Goal: Task Accomplishment & Management: Use online tool/utility

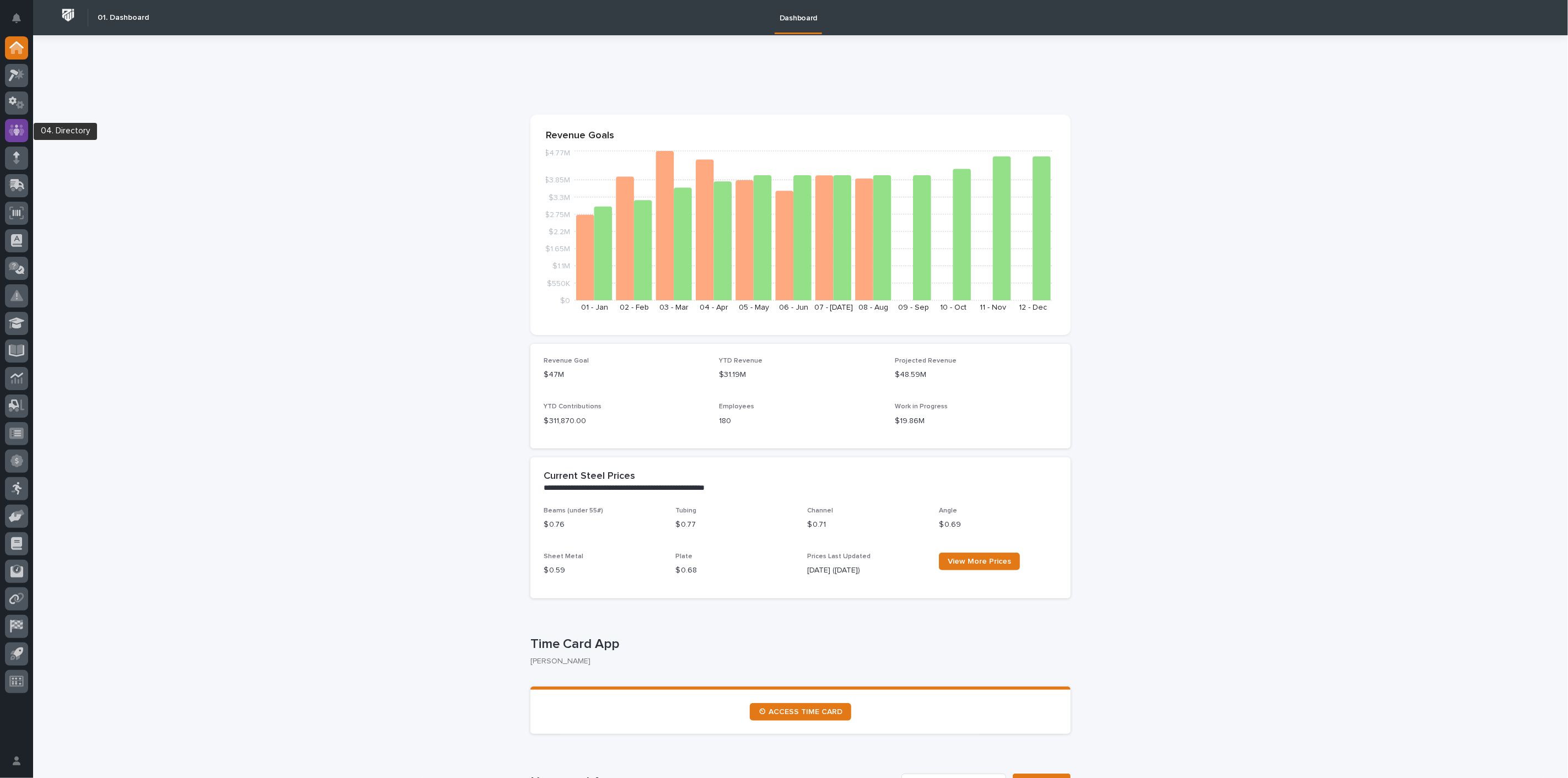
click at [20, 130] on icon at bounding box center [17, 130] width 16 height 12
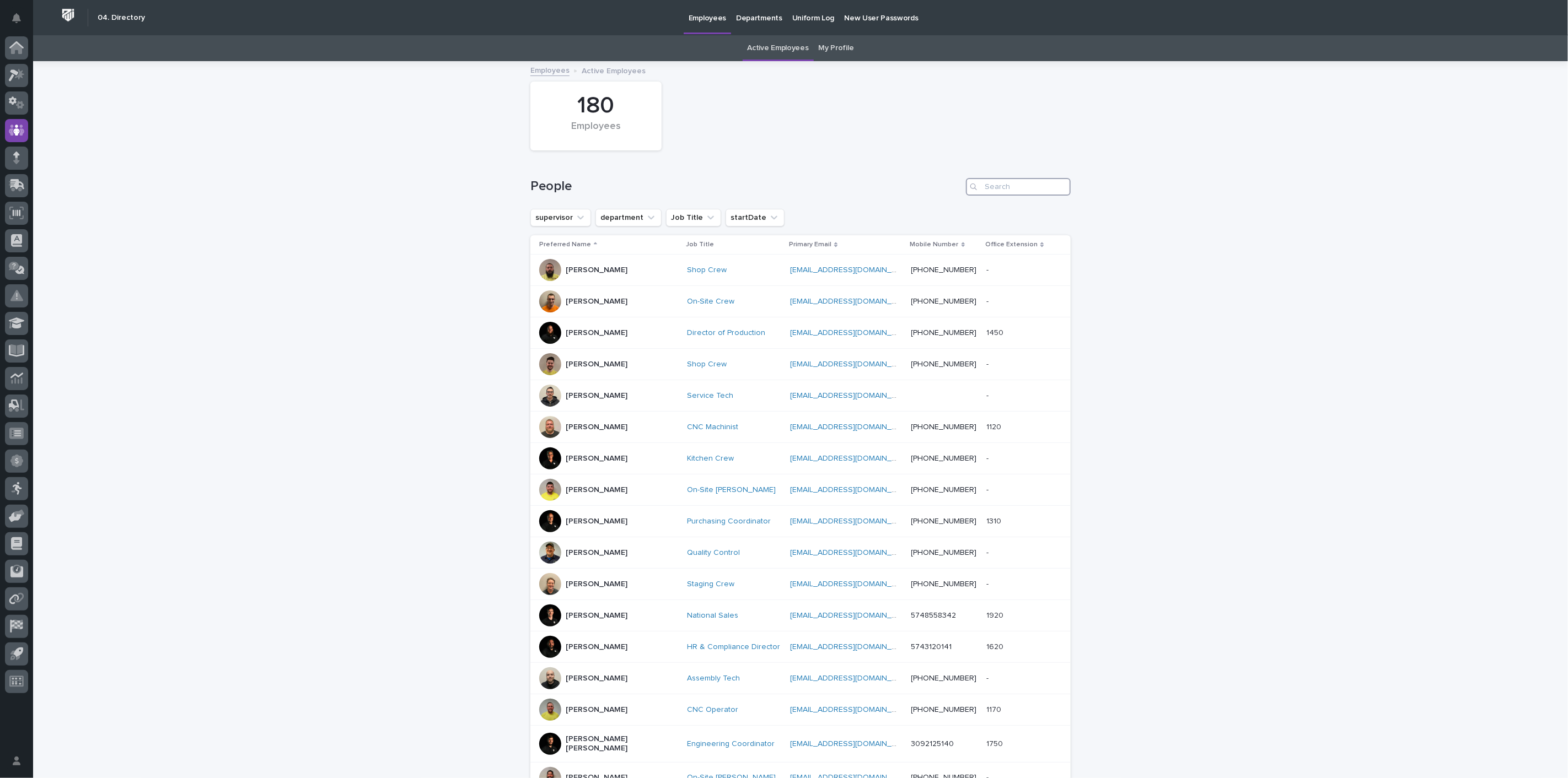
click at [1018, 193] on input "Search" at bounding box center [1018, 187] width 105 height 18
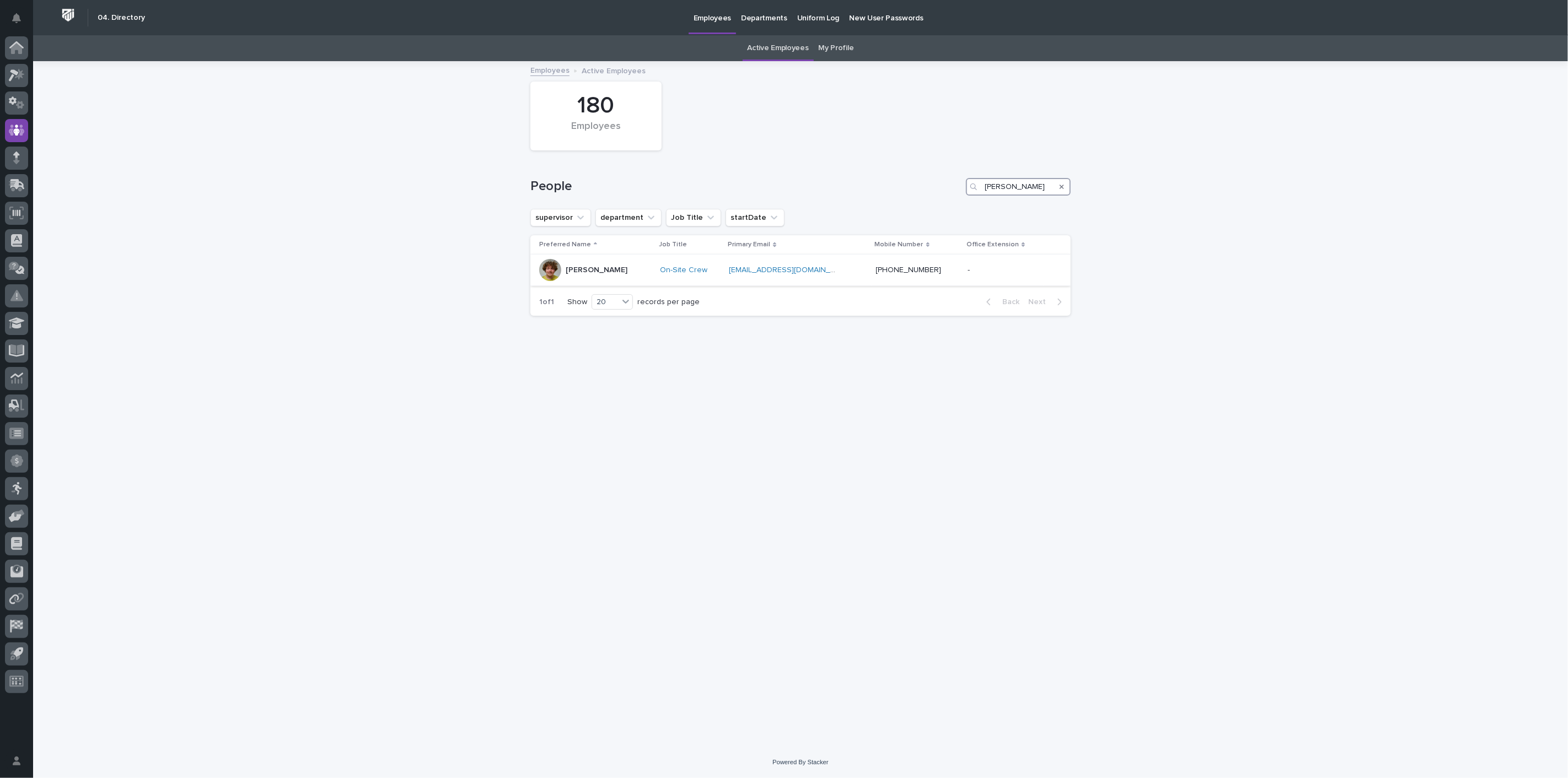
type input "[PERSON_NAME]"
click at [602, 270] on p "[PERSON_NAME]" at bounding box center [596, 270] width 62 height 10
drag, startPoint x: 988, startPoint y: 179, endPoint x: 871, endPoint y: 177, distance: 117.0
click at [873, 177] on div "People [PERSON_NAME]" at bounding box center [800, 182] width 540 height 53
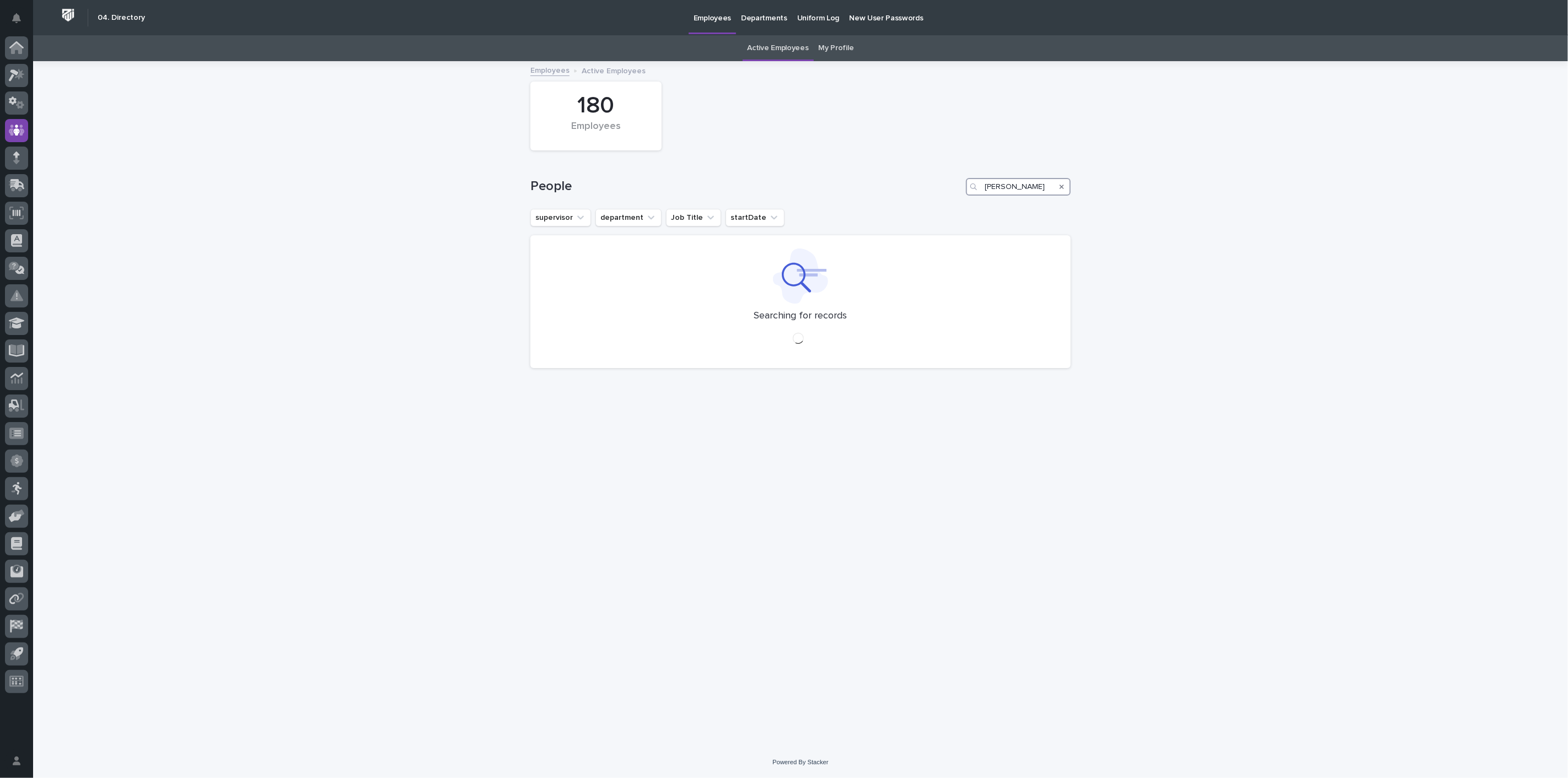
type input "[PERSON_NAME]"
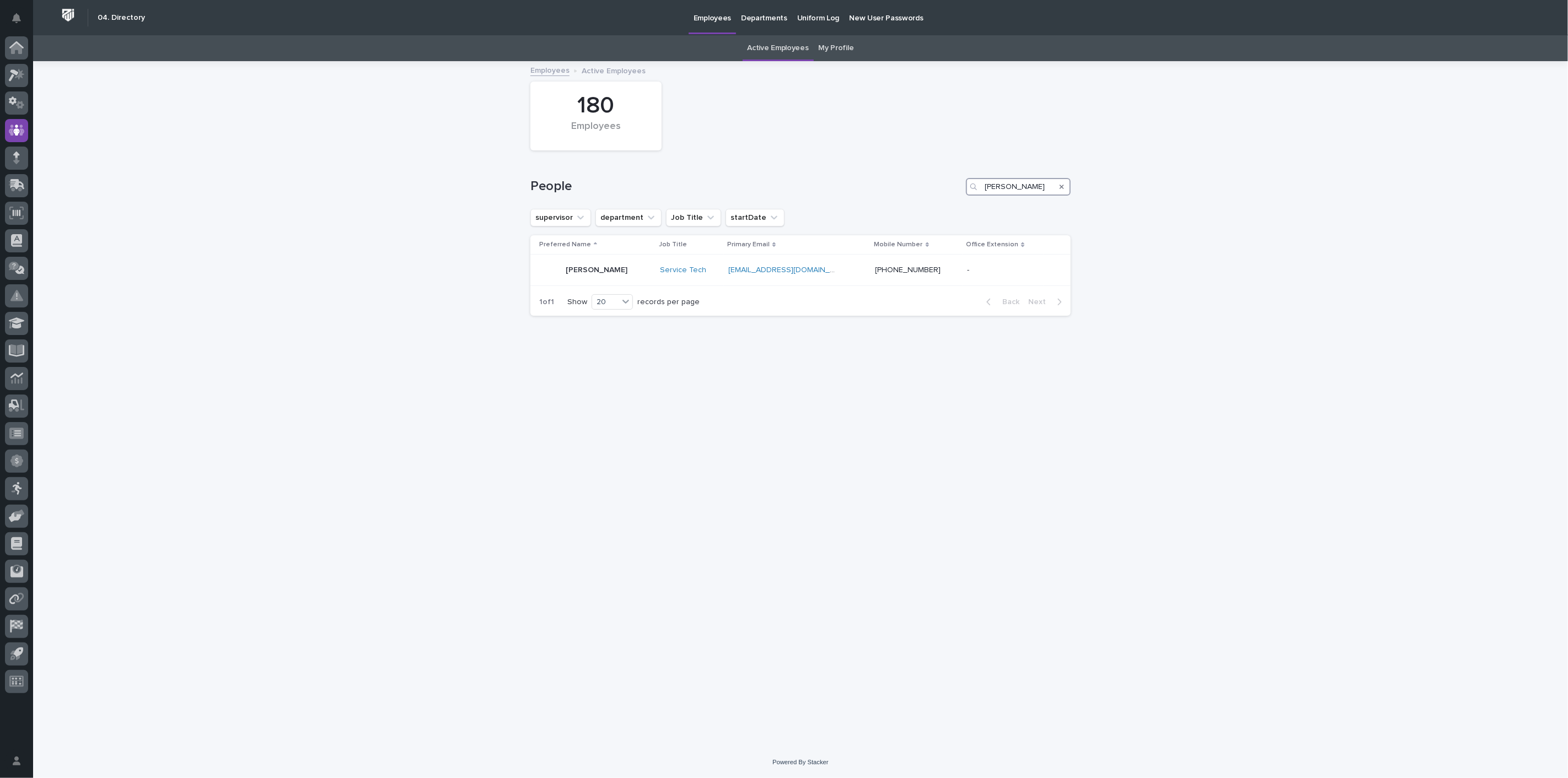
drag, startPoint x: 1017, startPoint y: 188, endPoint x: 917, endPoint y: 188, distance: 100.0
click at [917, 188] on div "People [PERSON_NAME]" at bounding box center [800, 187] width 540 height 18
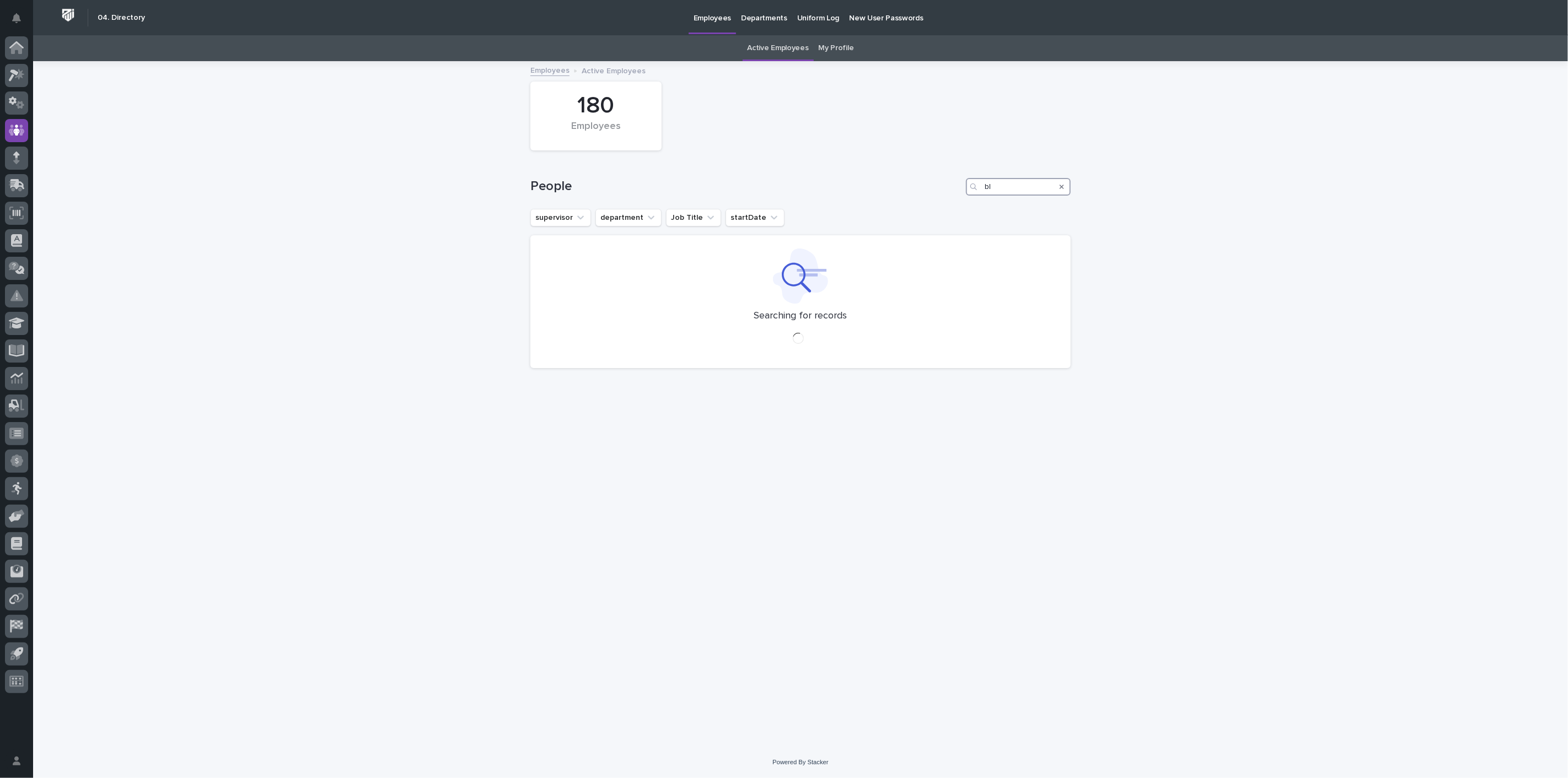
type input "b"
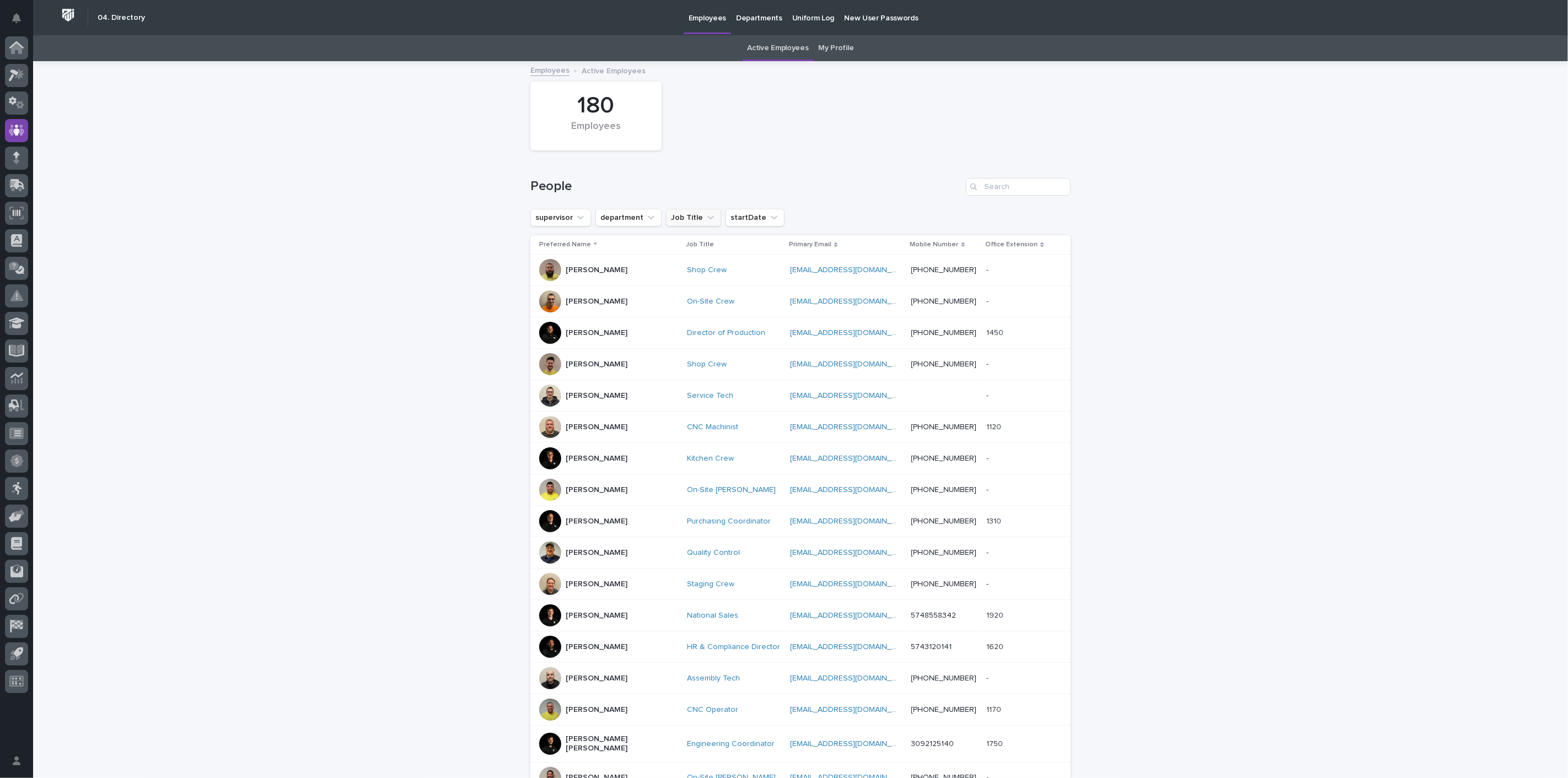
click at [704, 224] on button "Job Title" at bounding box center [693, 218] width 55 height 18
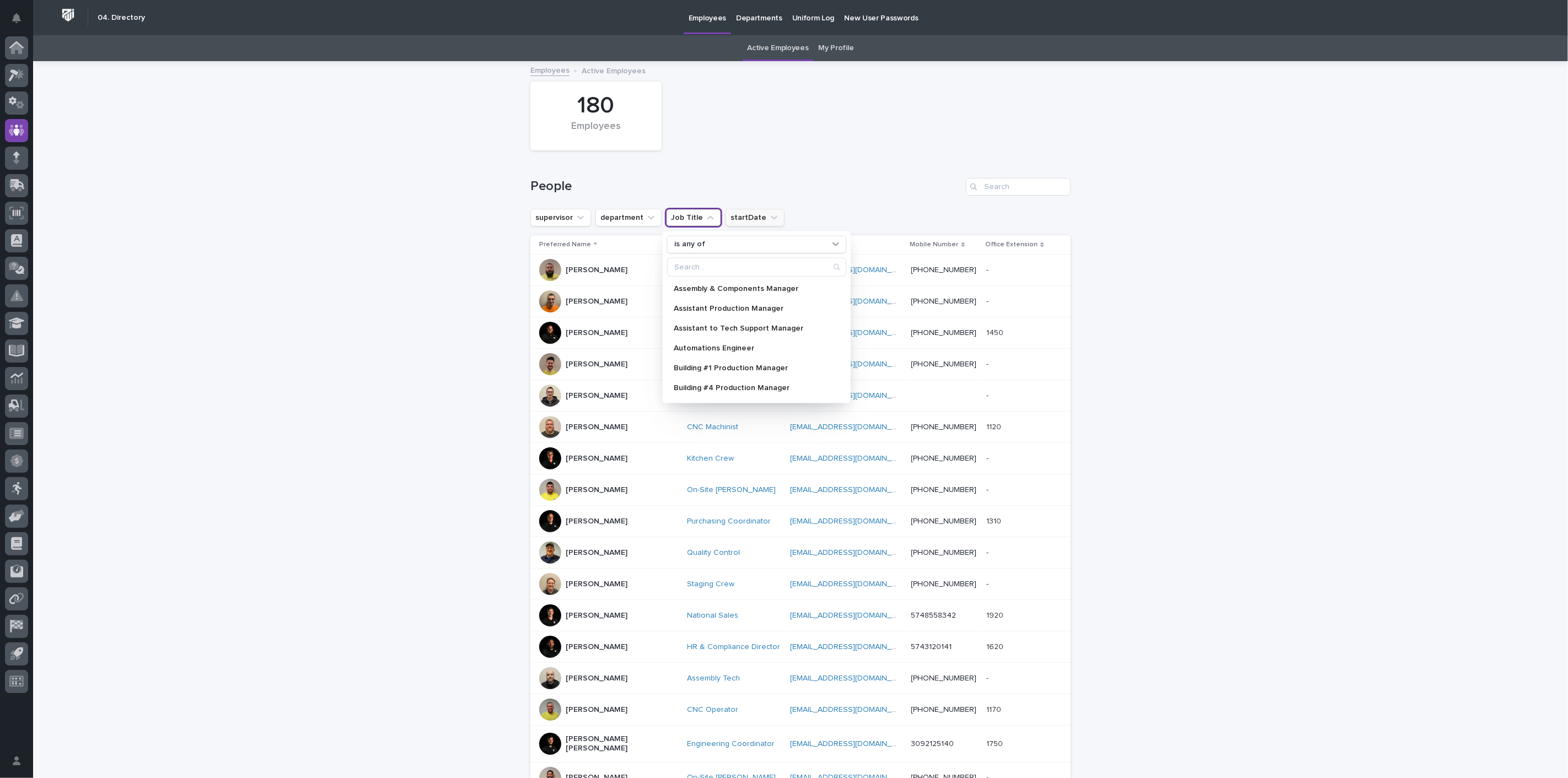
click at [733, 221] on button "startDate" at bounding box center [755, 218] width 59 height 18
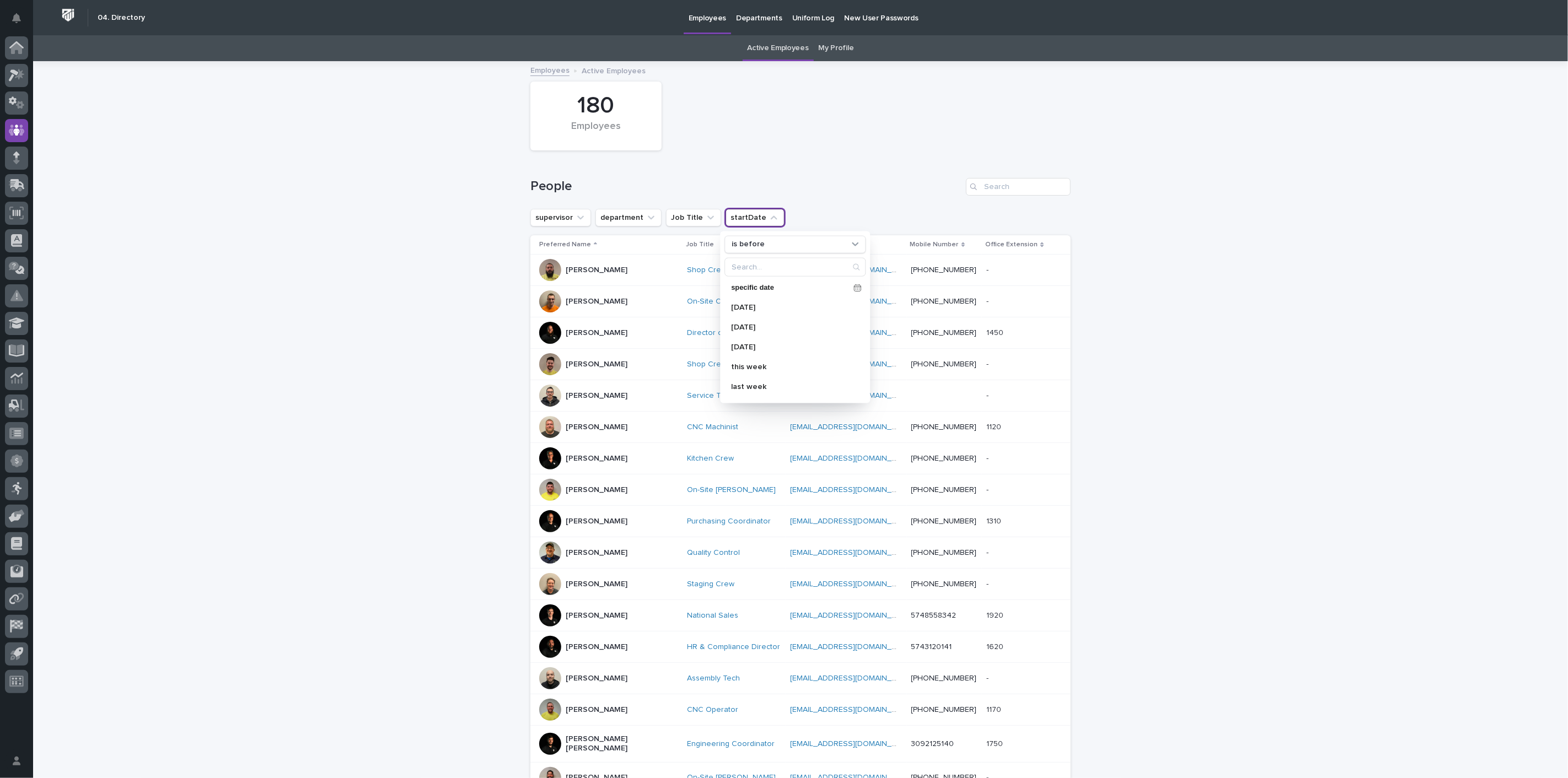
click at [824, 197] on div "People" at bounding box center [800, 182] width 540 height 53
click at [20, 53] on icon at bounding box center [16, 48] width 11 height 11
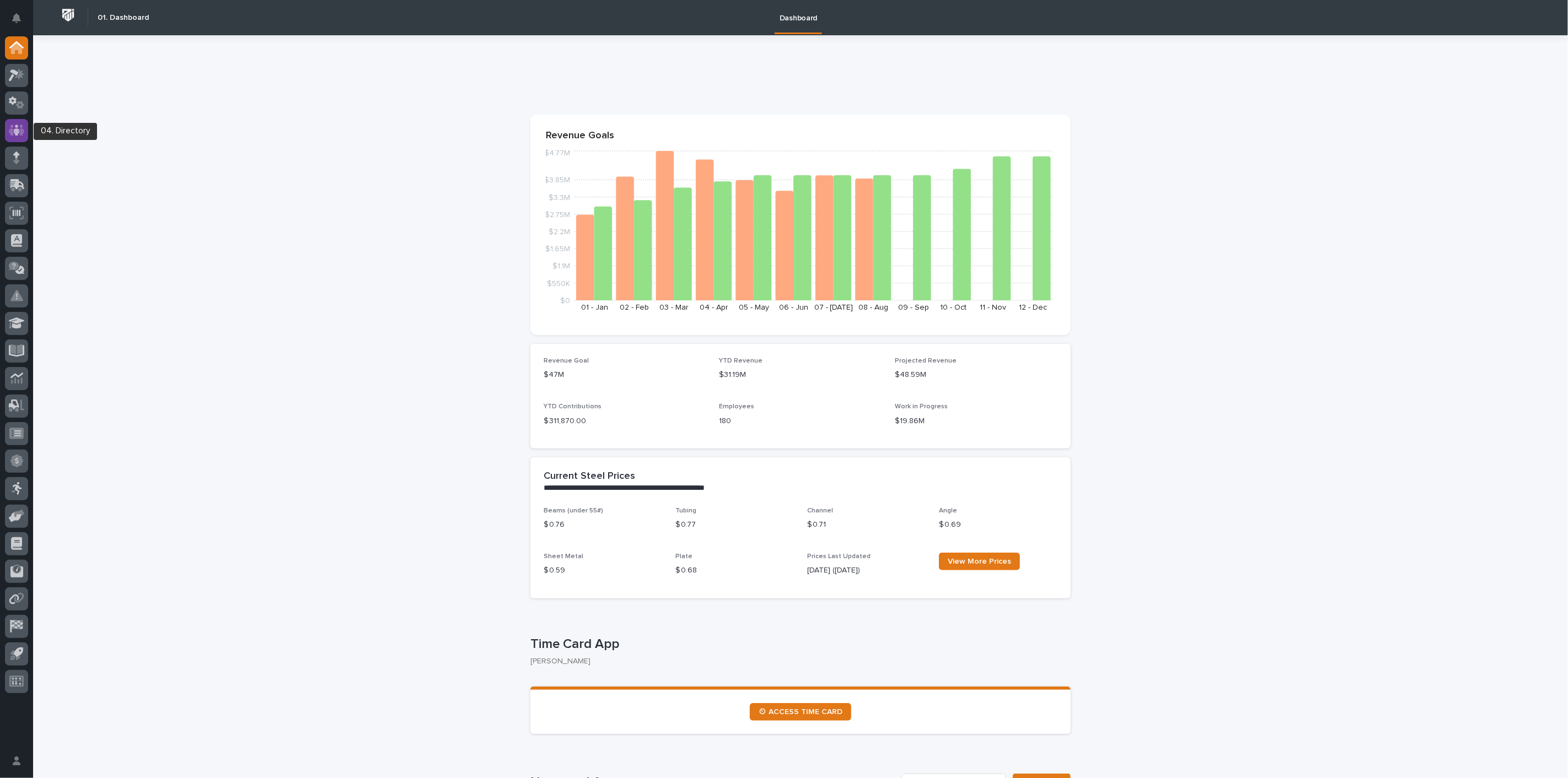
click at [12, 127] on icon at bounding box center [17, 130] width 16 height 11
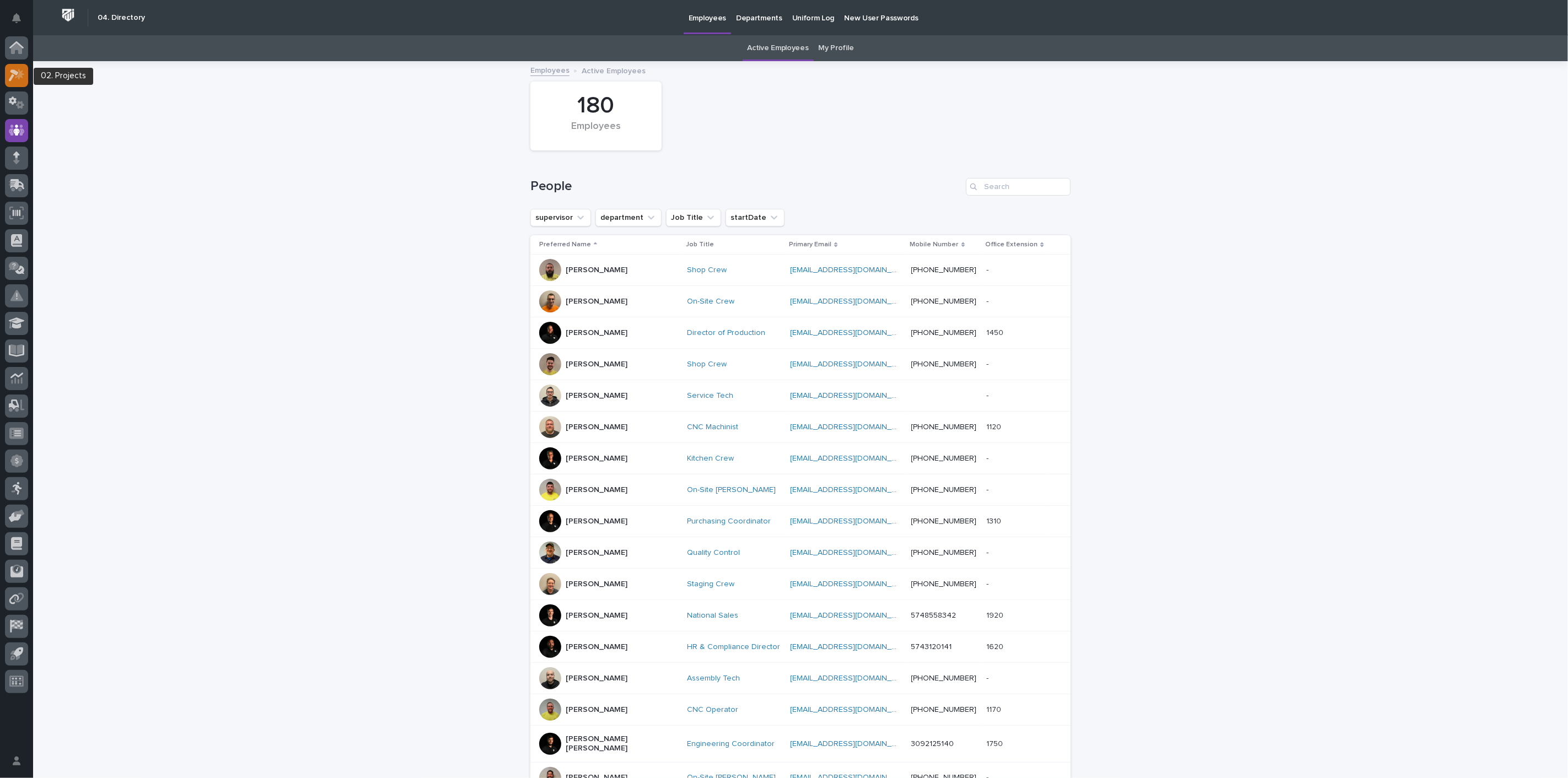
click at [19, 67] on div at bounding box center [17, 75] width 23 height 23
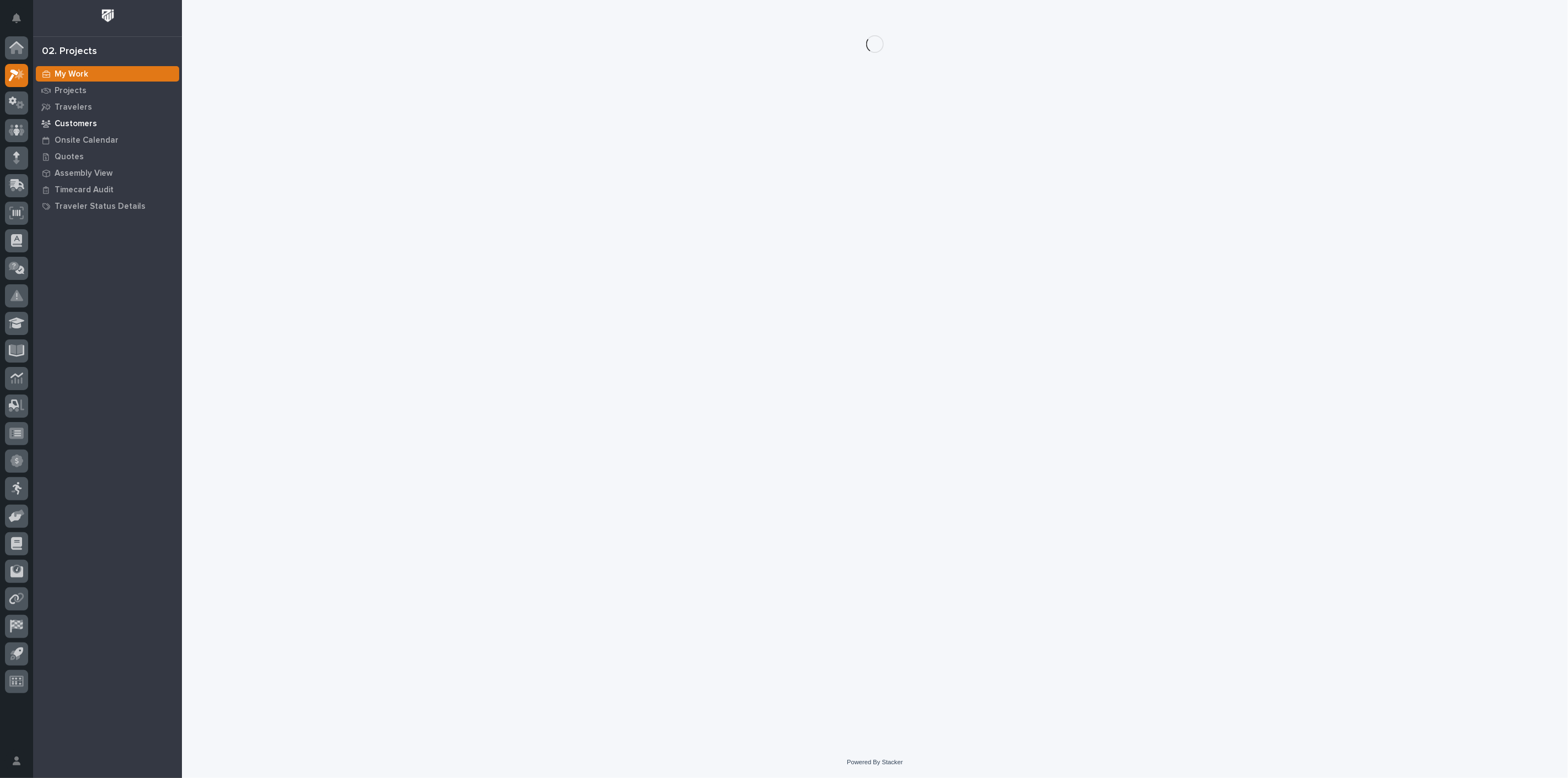
click at [80, 122] on p "Customers" at bounding box center [75, 125] width 42 height 10
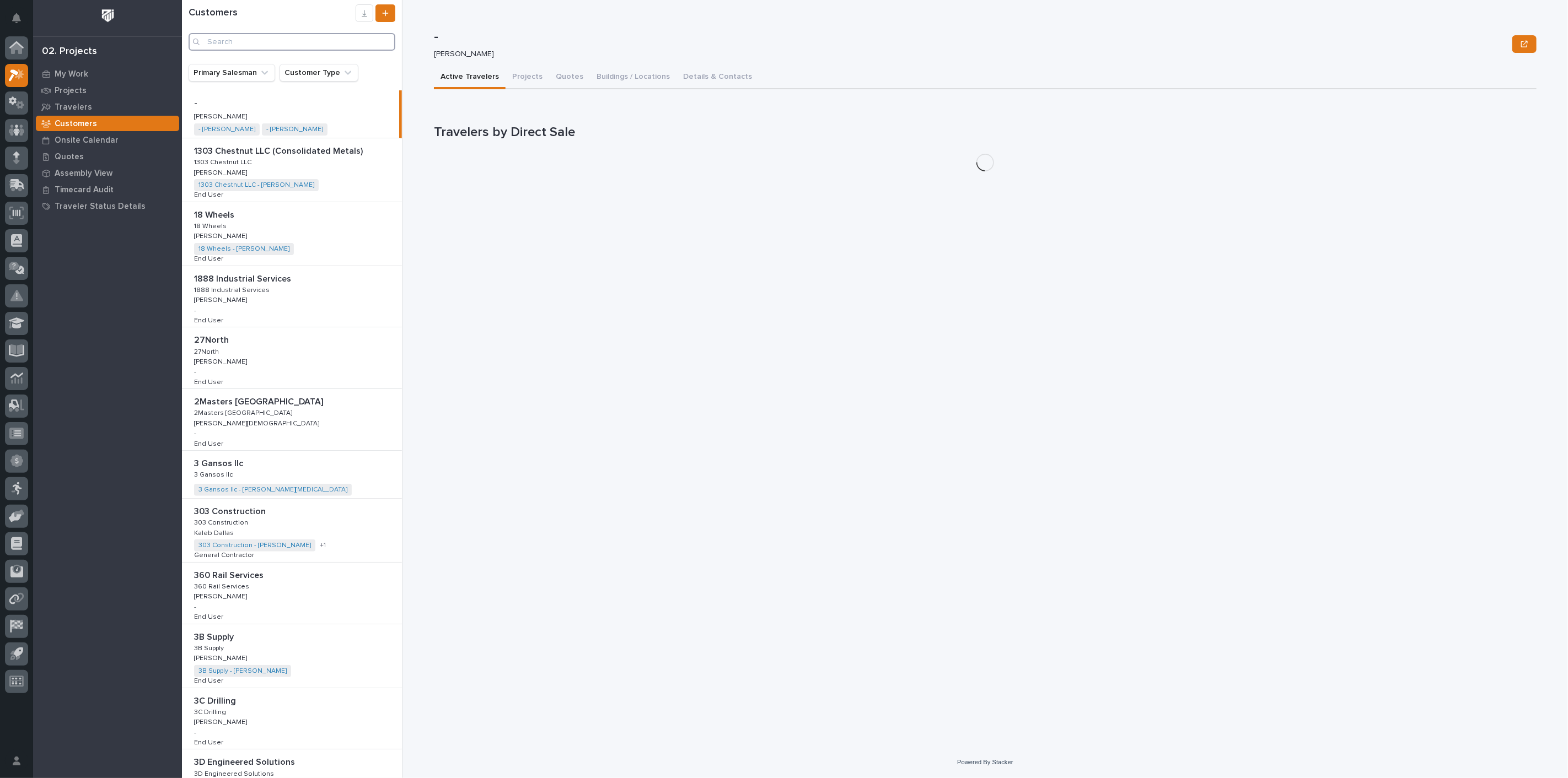
click at [280, 42] on input "Search" at bounding box center [292, 42] width 207 height 18
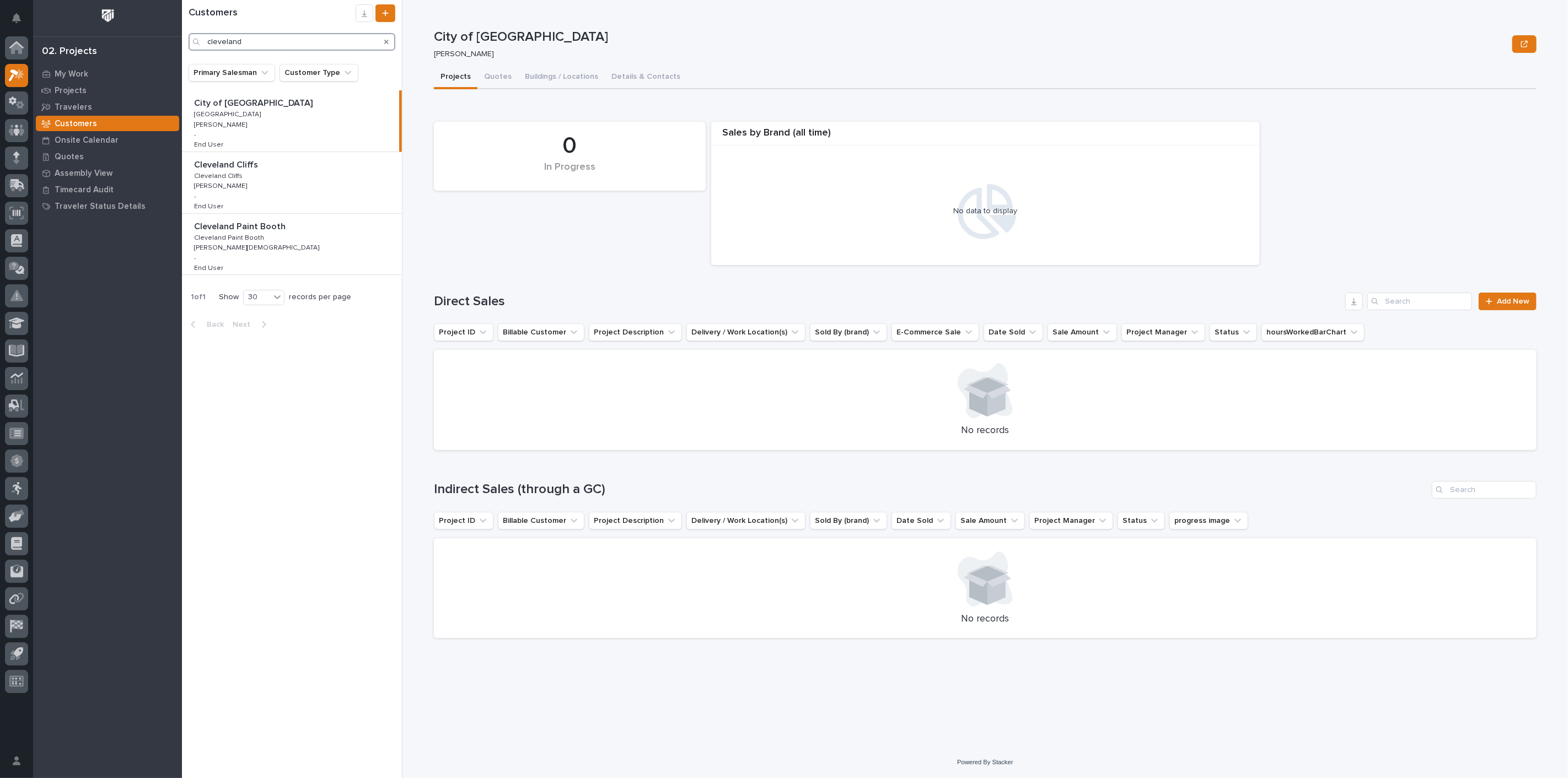
type input "cleveland"
click at [293, 112] on div "City of [GEOGRAPHIC_DATA] of [GEOGRAPHIC_DATA] [GEOGRAPHIC_DATA] [GEOGRAPHIC_DA…" at bounding box center [290, 121] width 217 height 62
click at [496, 75] on button "Quotes" at bounding box center [498, 78] width 41 height 23
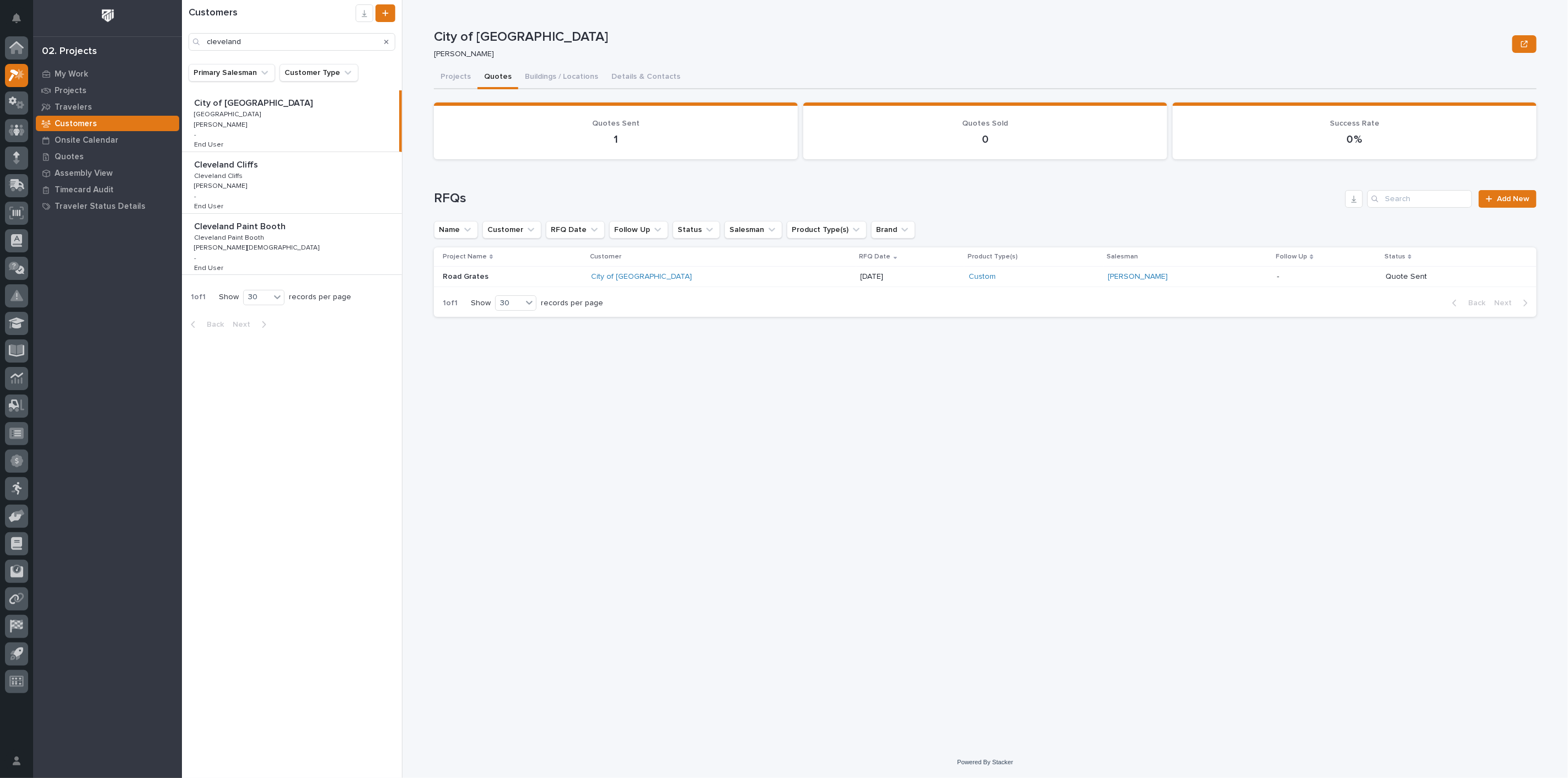
click at [221, 204] on p "End User" at bounding box center [210, 206] width 32 height 10
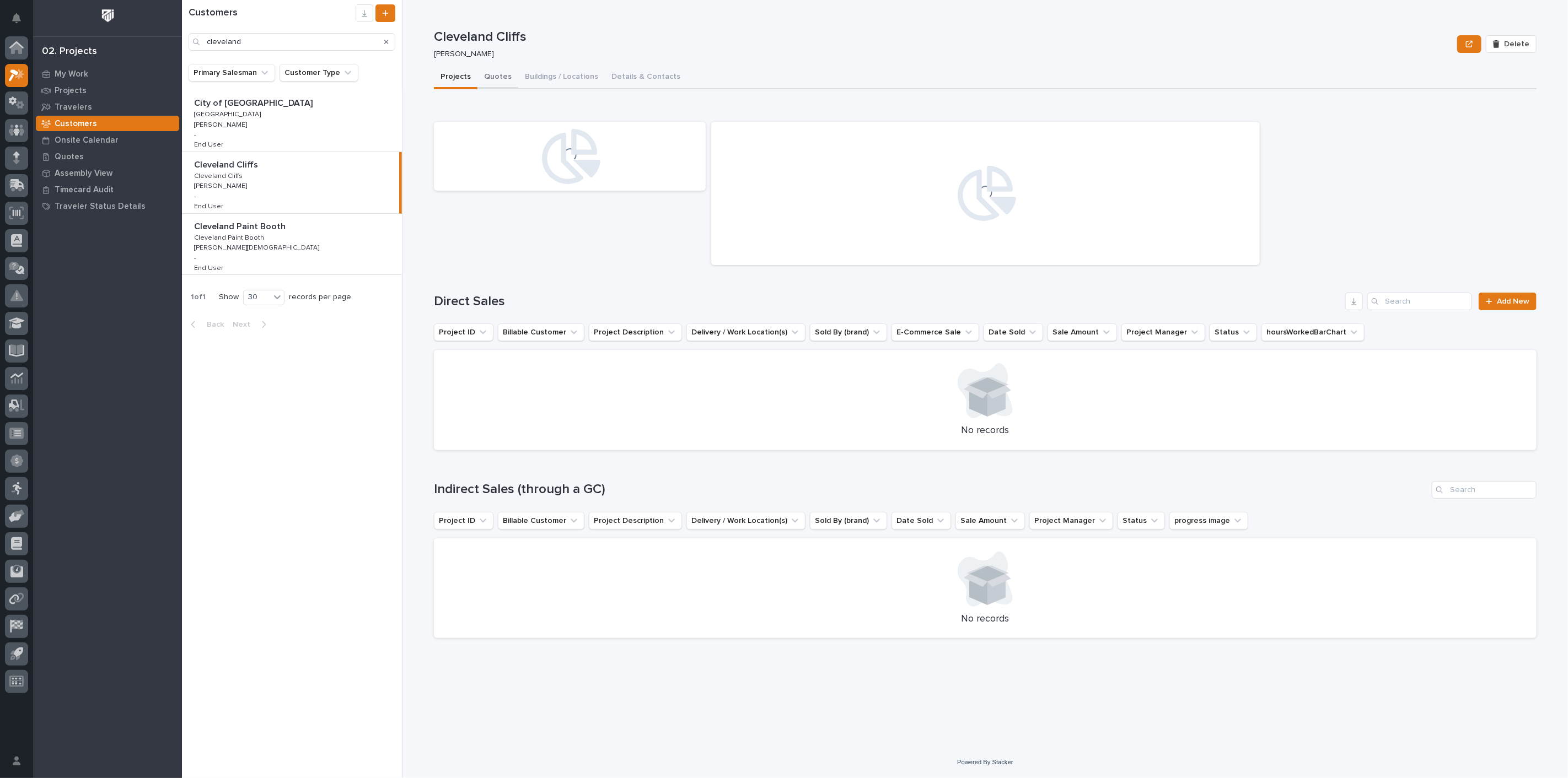
click at [498, 77] on button "Quotes" at bounding box center [498, 78] width 41 height 23
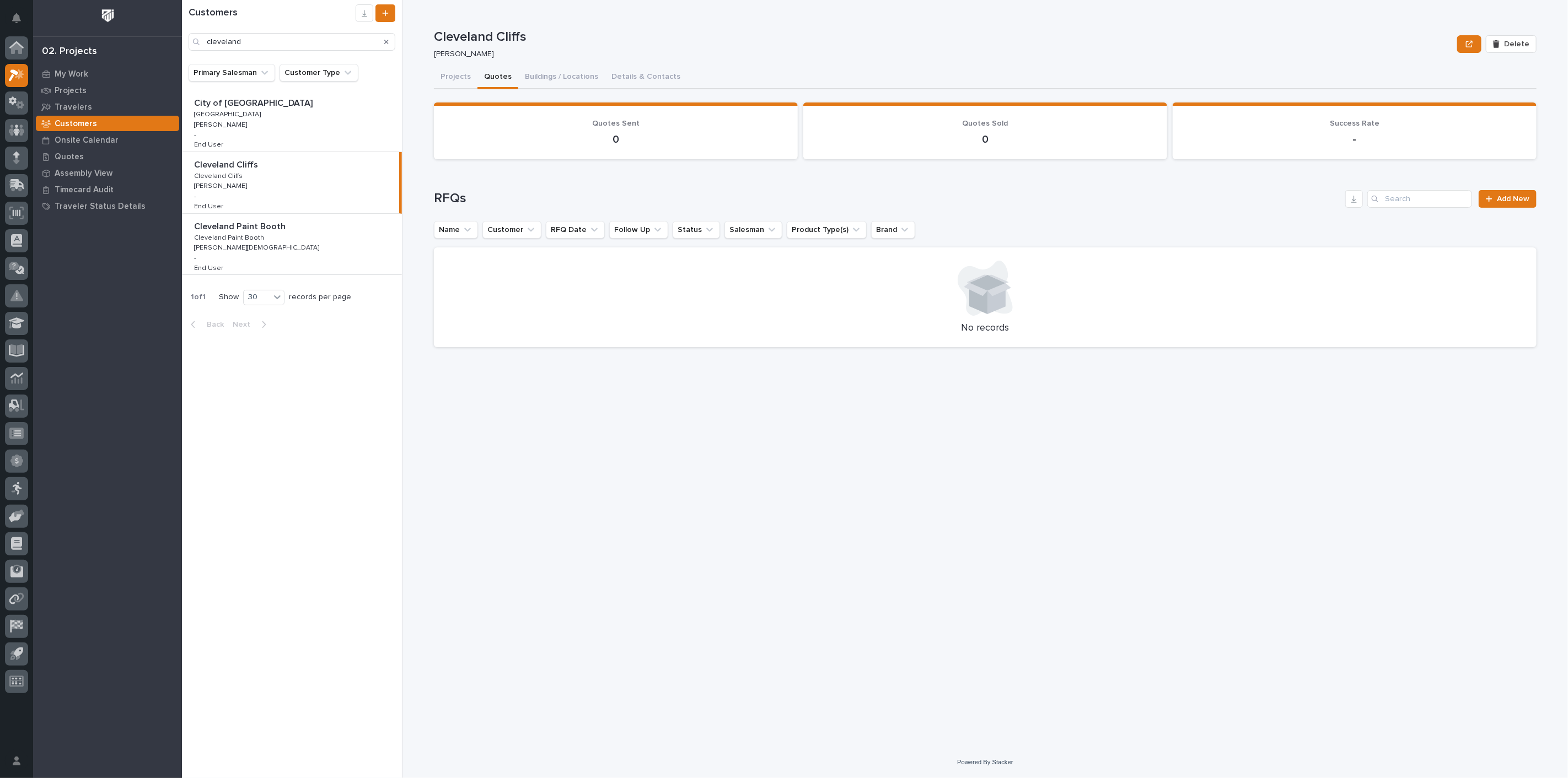
click at [286, 234] on div "Cleveland Paint Booth Cleveland Paint Booth Cleveland Paint Booth Cleveland Pai…" at bounding box center [292, 245] width 220 height 62
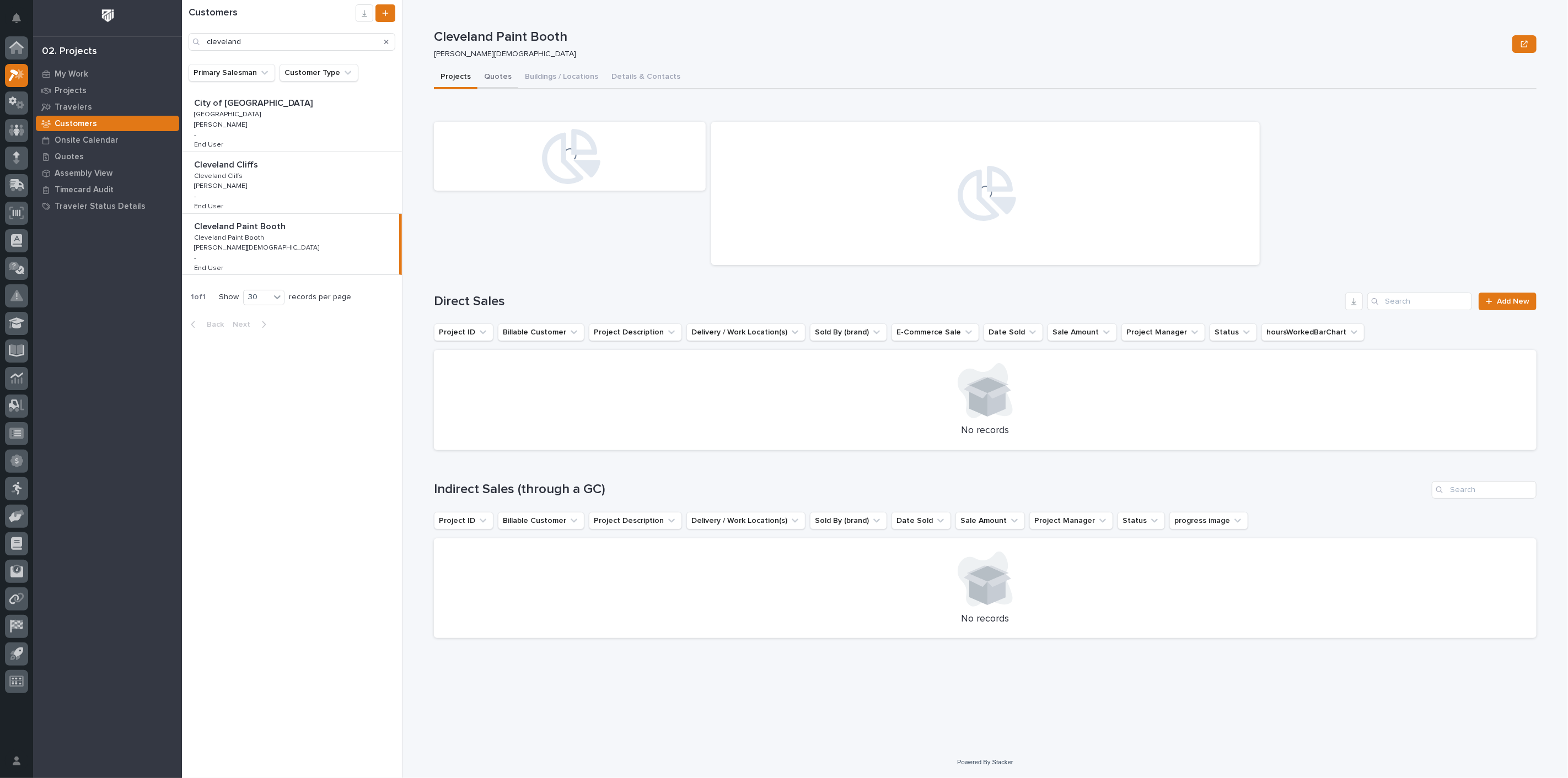
click at [497, 70] on button "Quotes" at bounding box center [498, 78] width 41 height 23
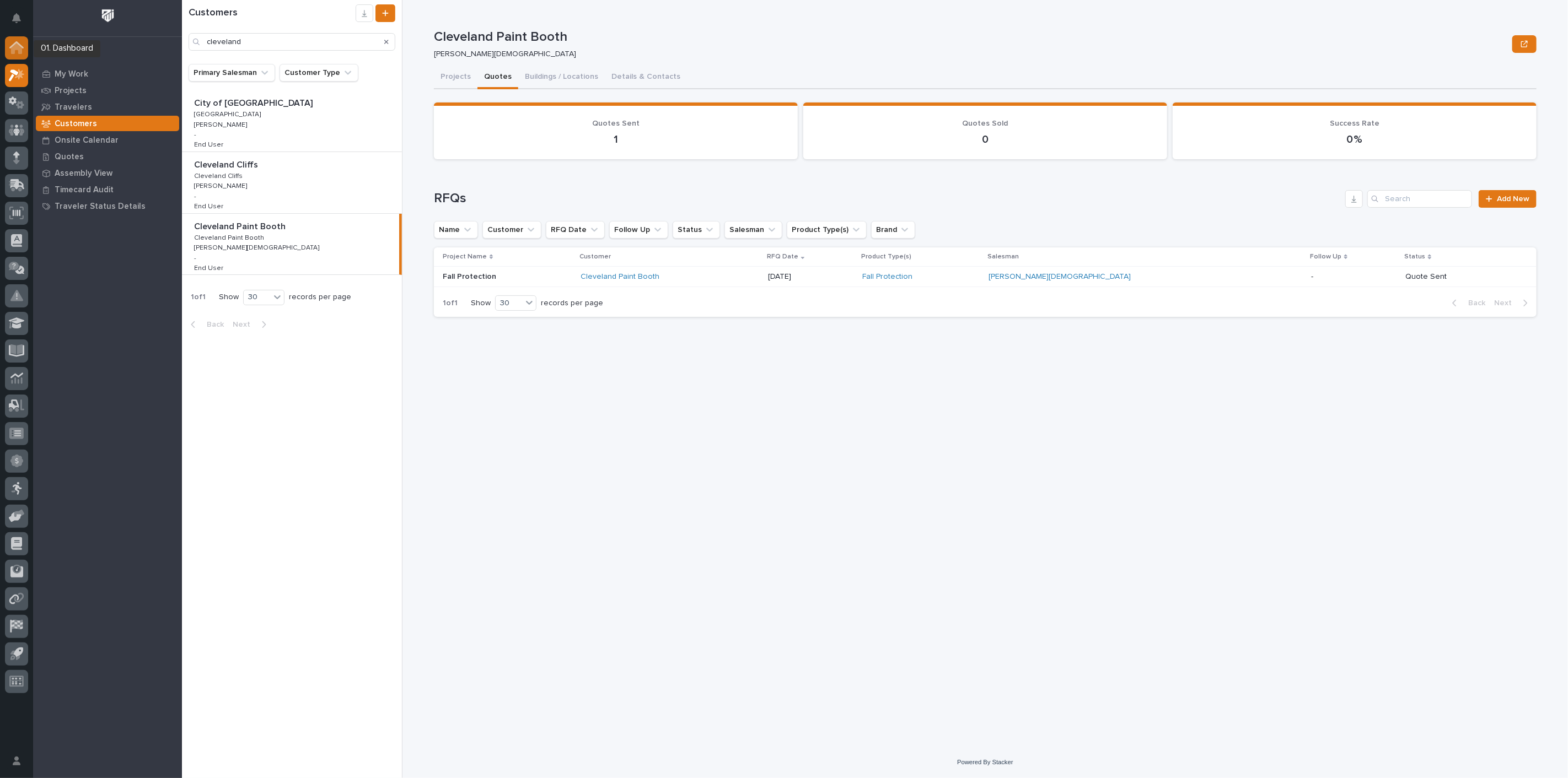
click at [9, 47] on div at bounding box center [17, 48] width 23 height 23
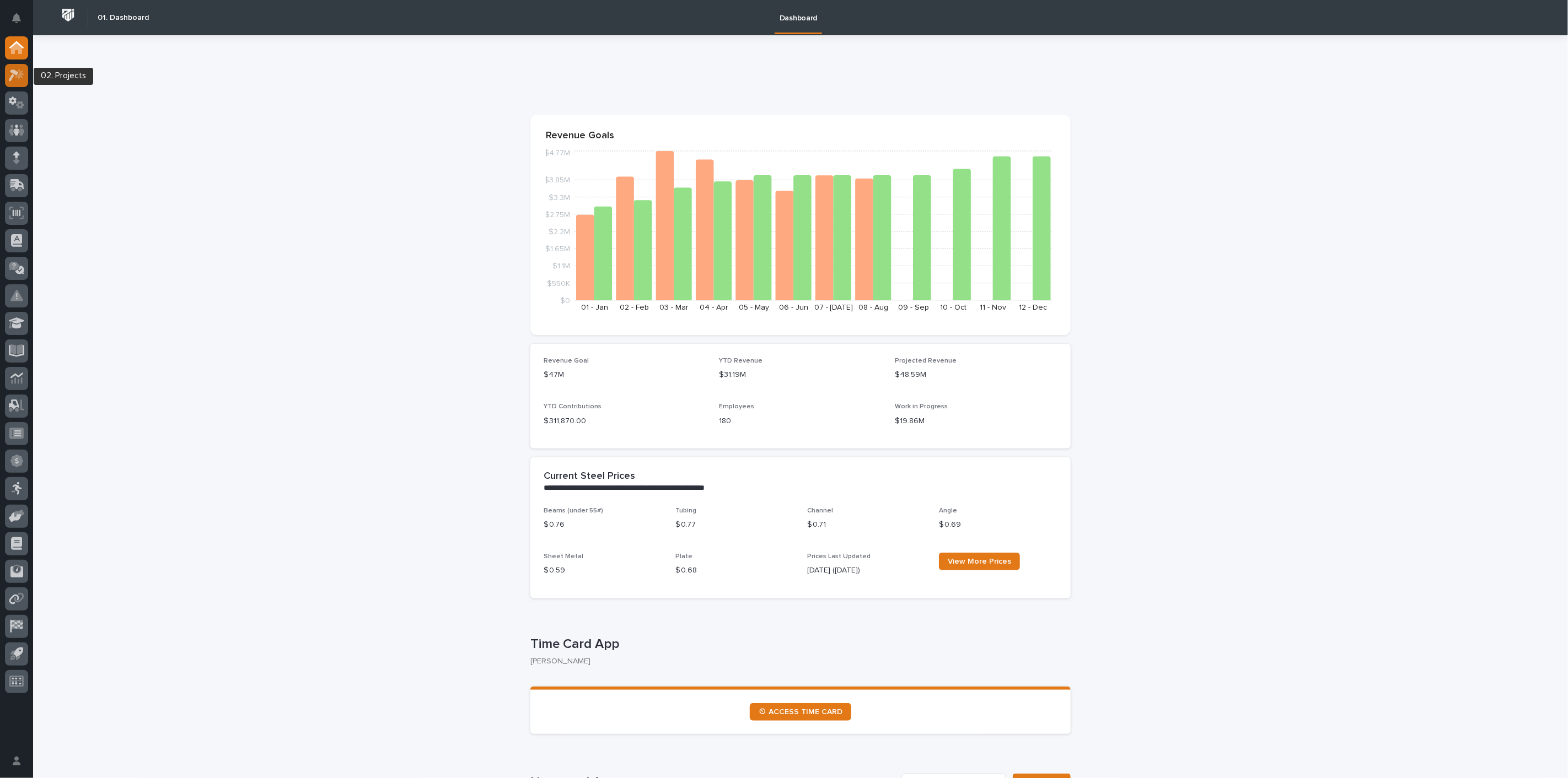
click at [21, 79] on icon at bounding box center [17, 75] width 16 height 12
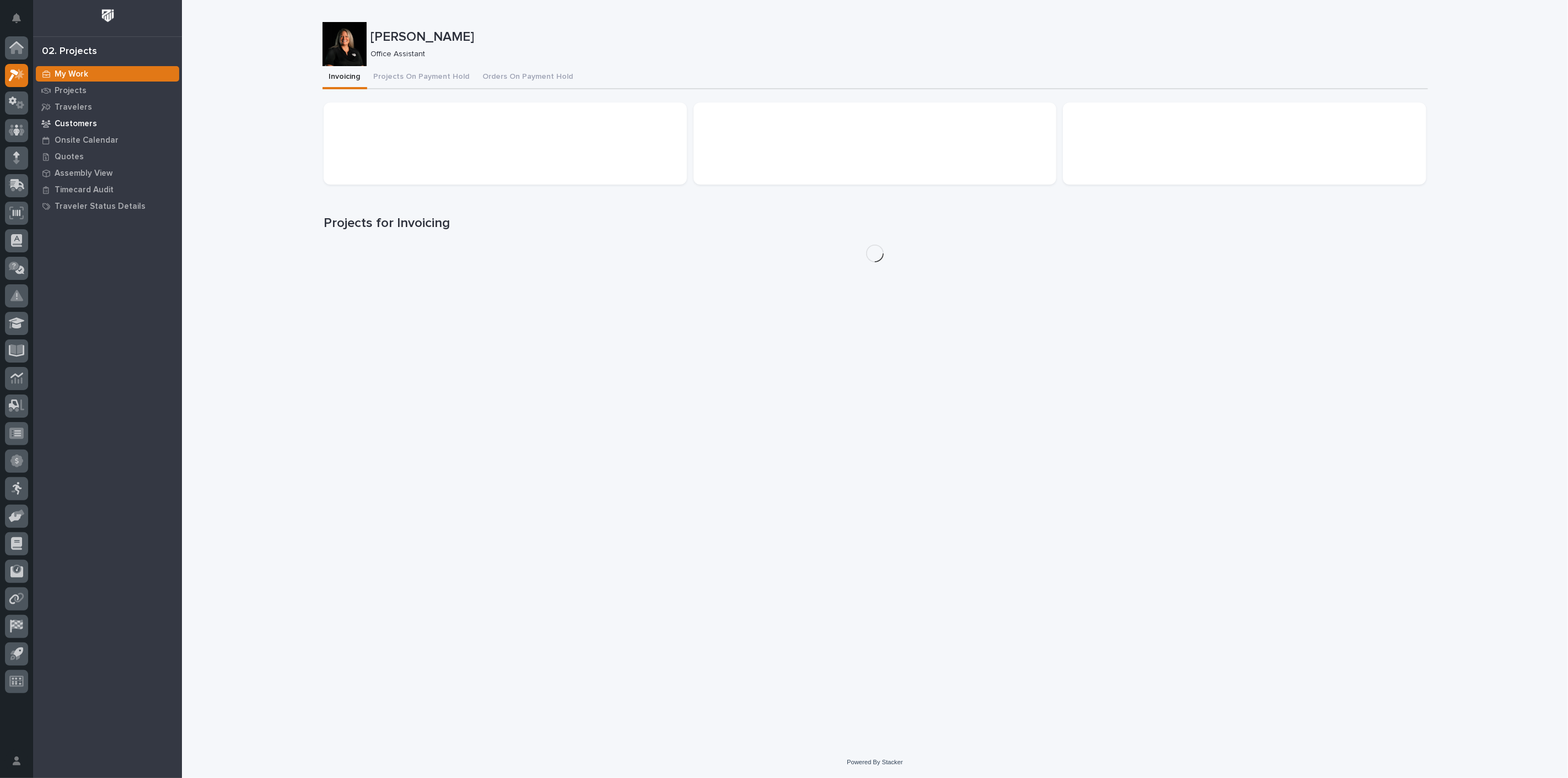
click at [62, 124] on p "Customers" at bounding box center [75, 125] width 42 height 10
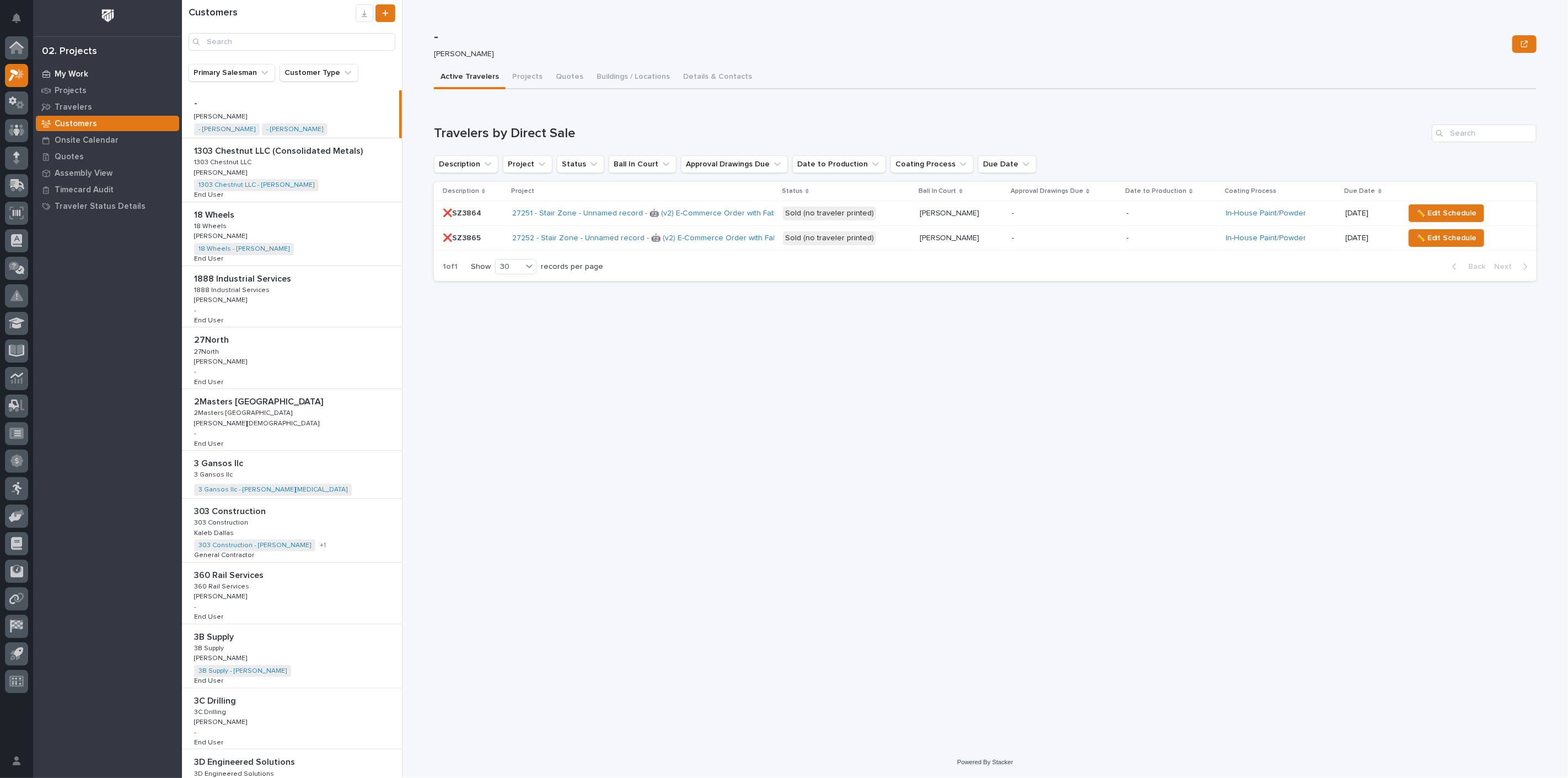
click at [54, 75] on p "My Work" at bounding box center [71, 75] width 34 height 10
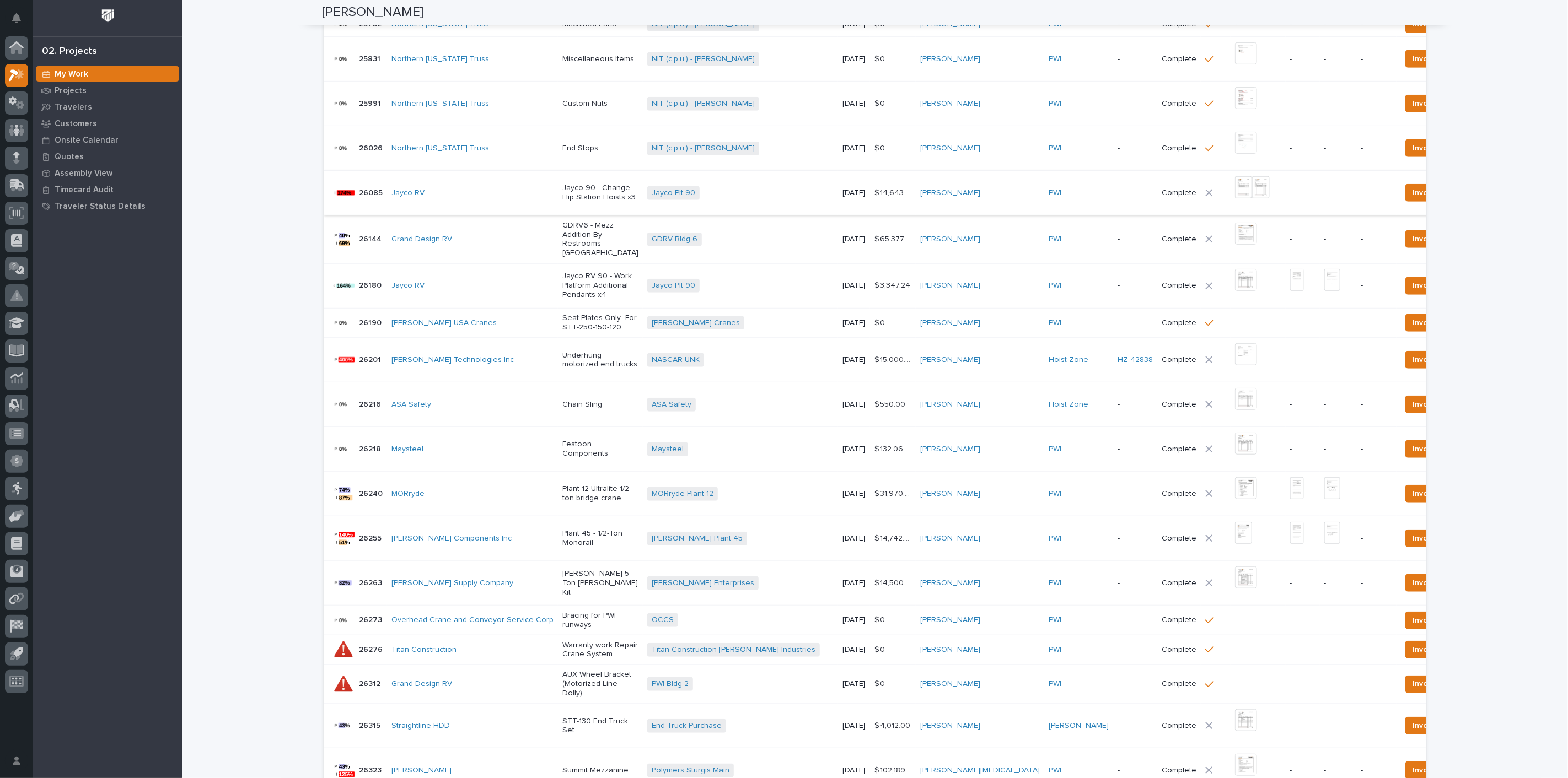
scroll to position [184, 0]
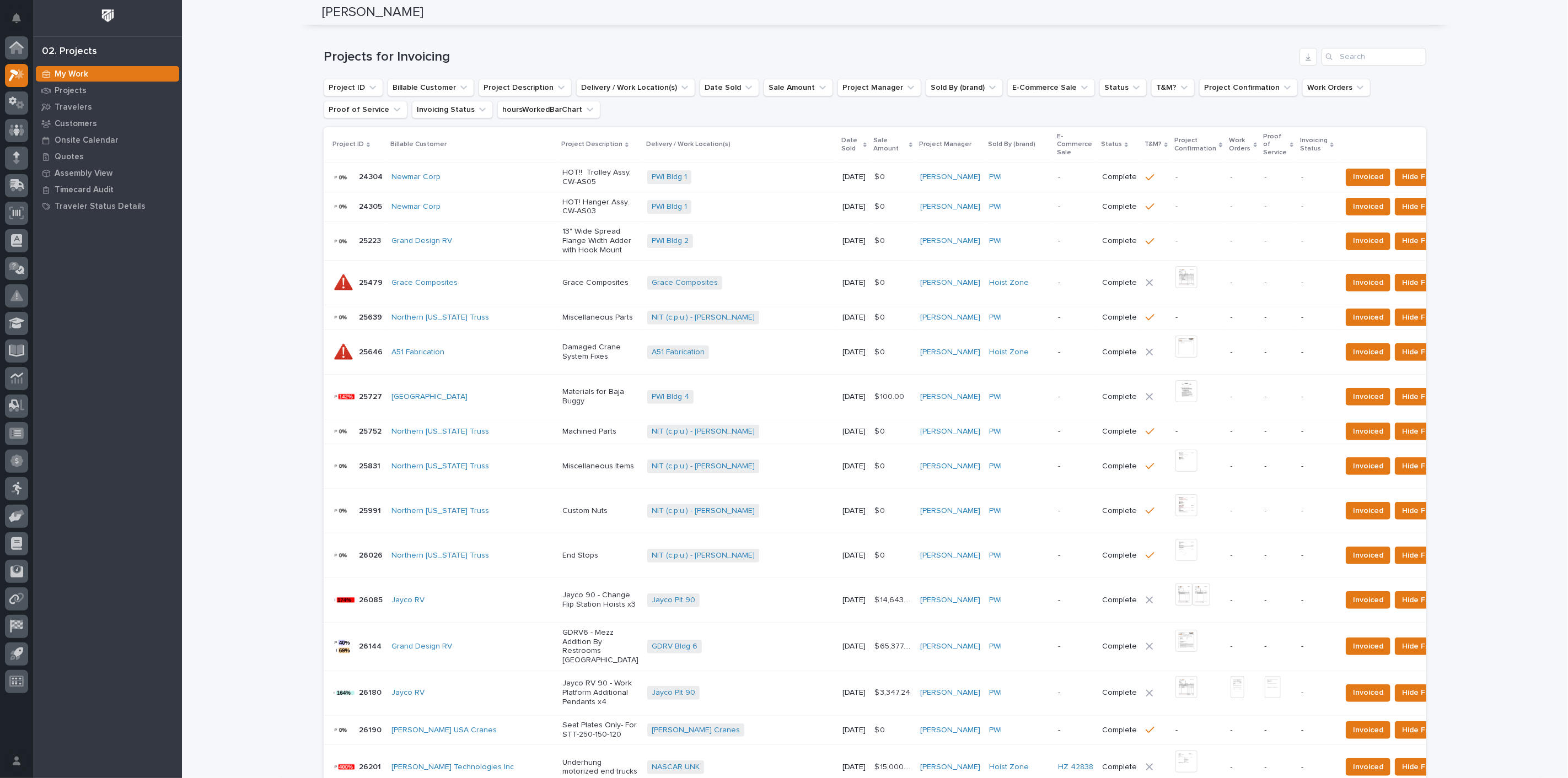
scroll to position [122, 0]
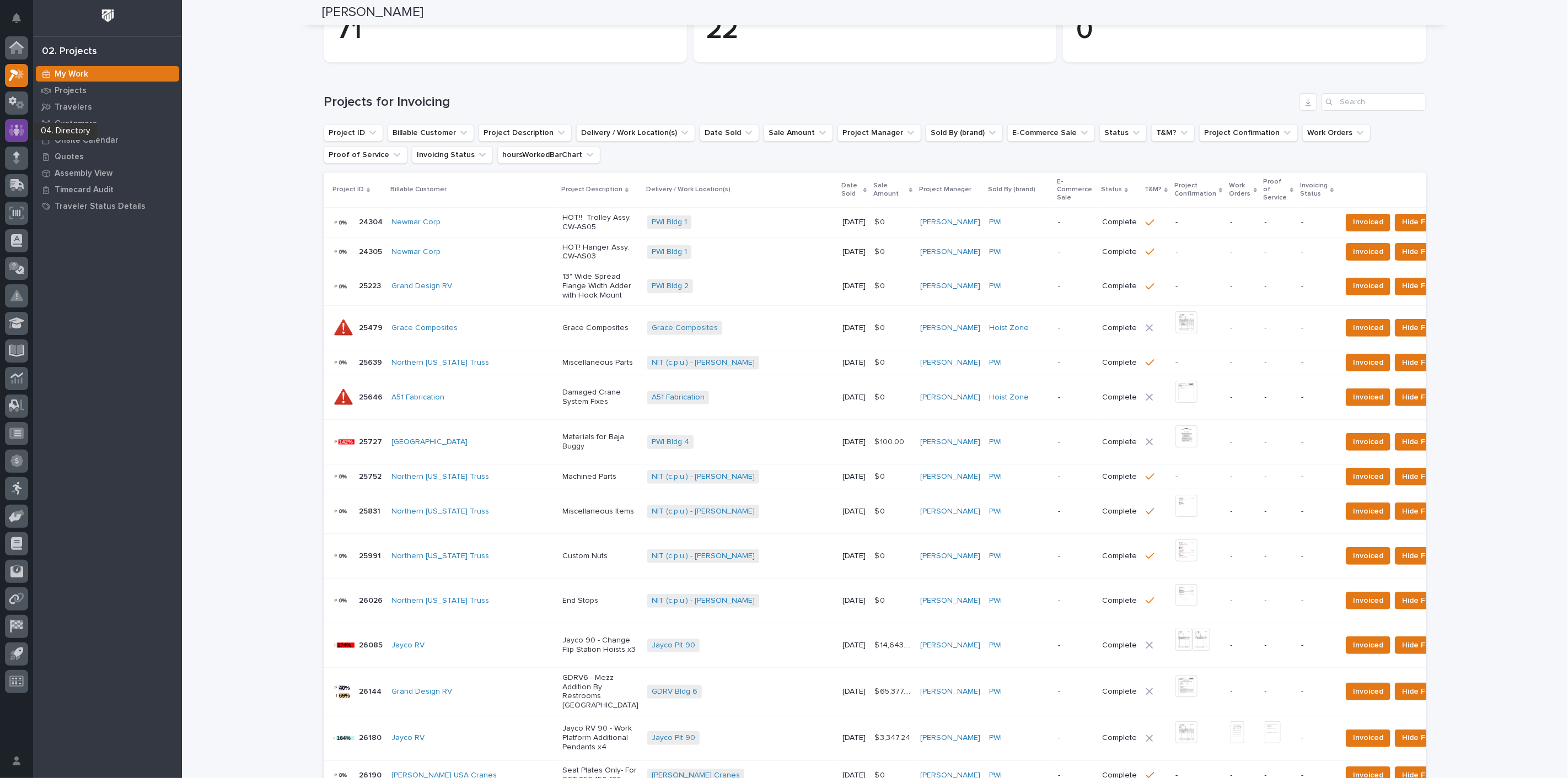
click at [22, 135] on icon at bounding box center [17, 130] width 16 height 11
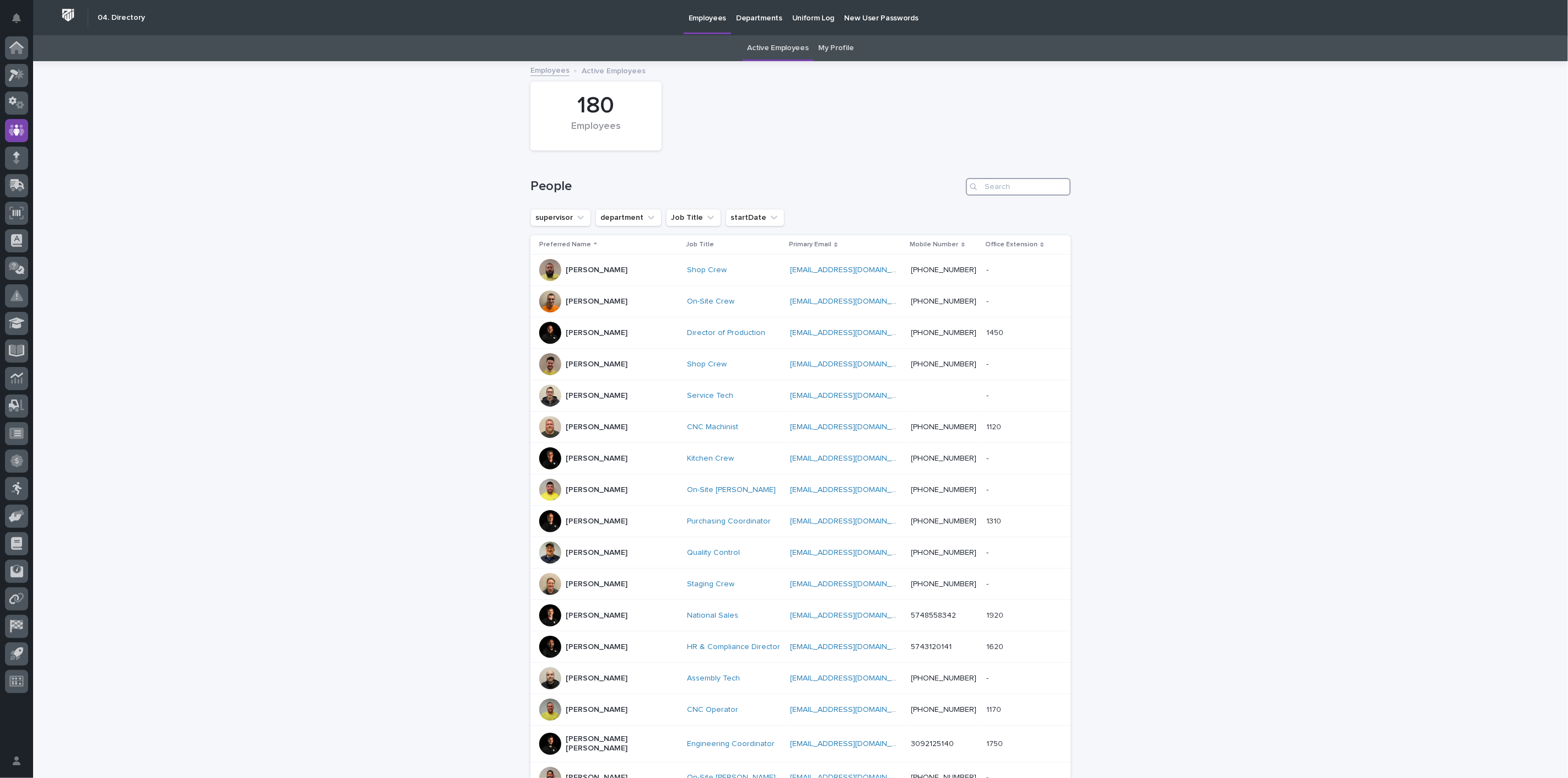
click at [995, 185] on input "Search" at bounding box center [1018, 187] width 105 height 18
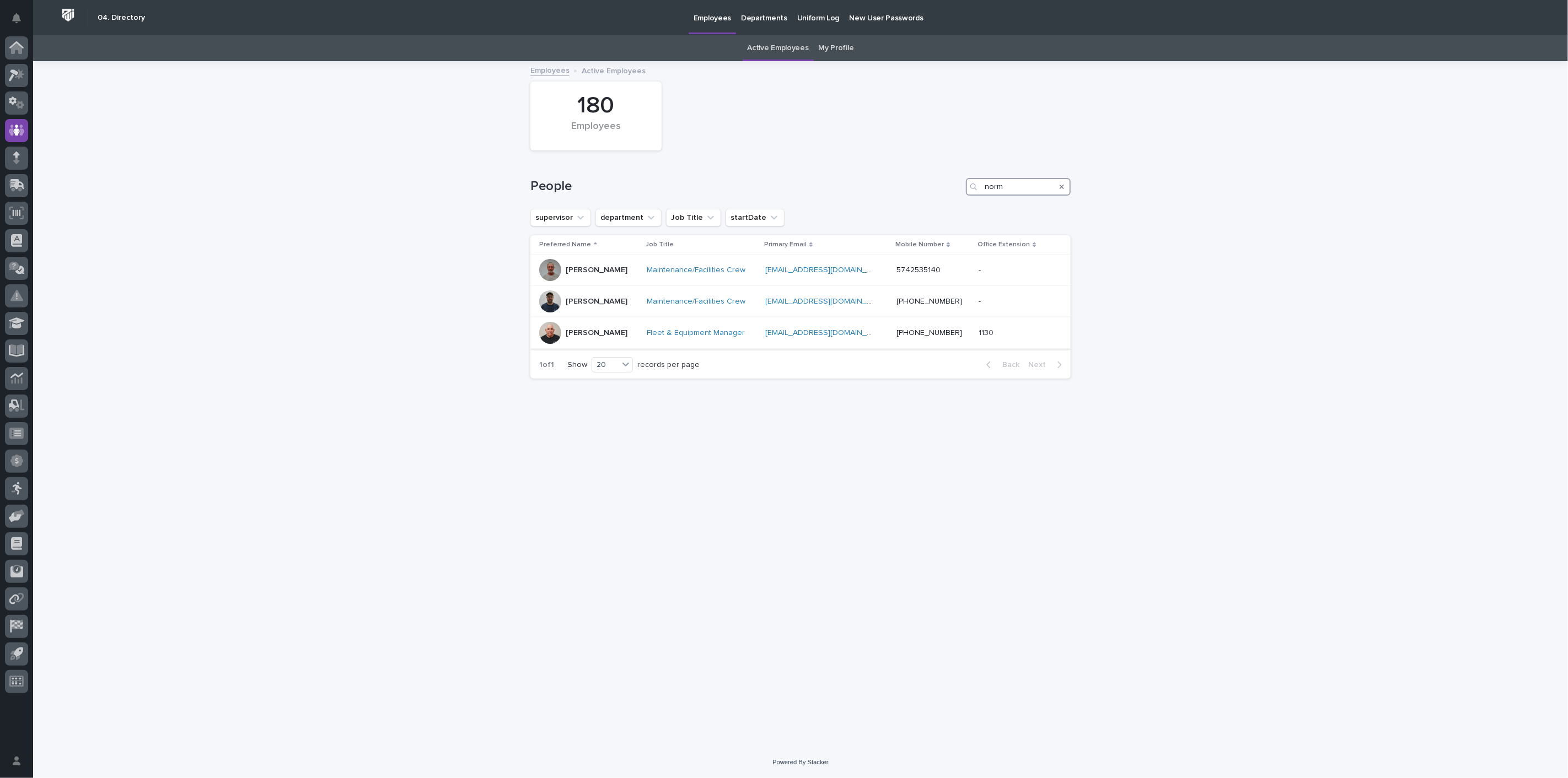
type input "norm"
click at [586, 332] on p "Norm Hurt" at bounding box center [596, 333] width 62 height 10
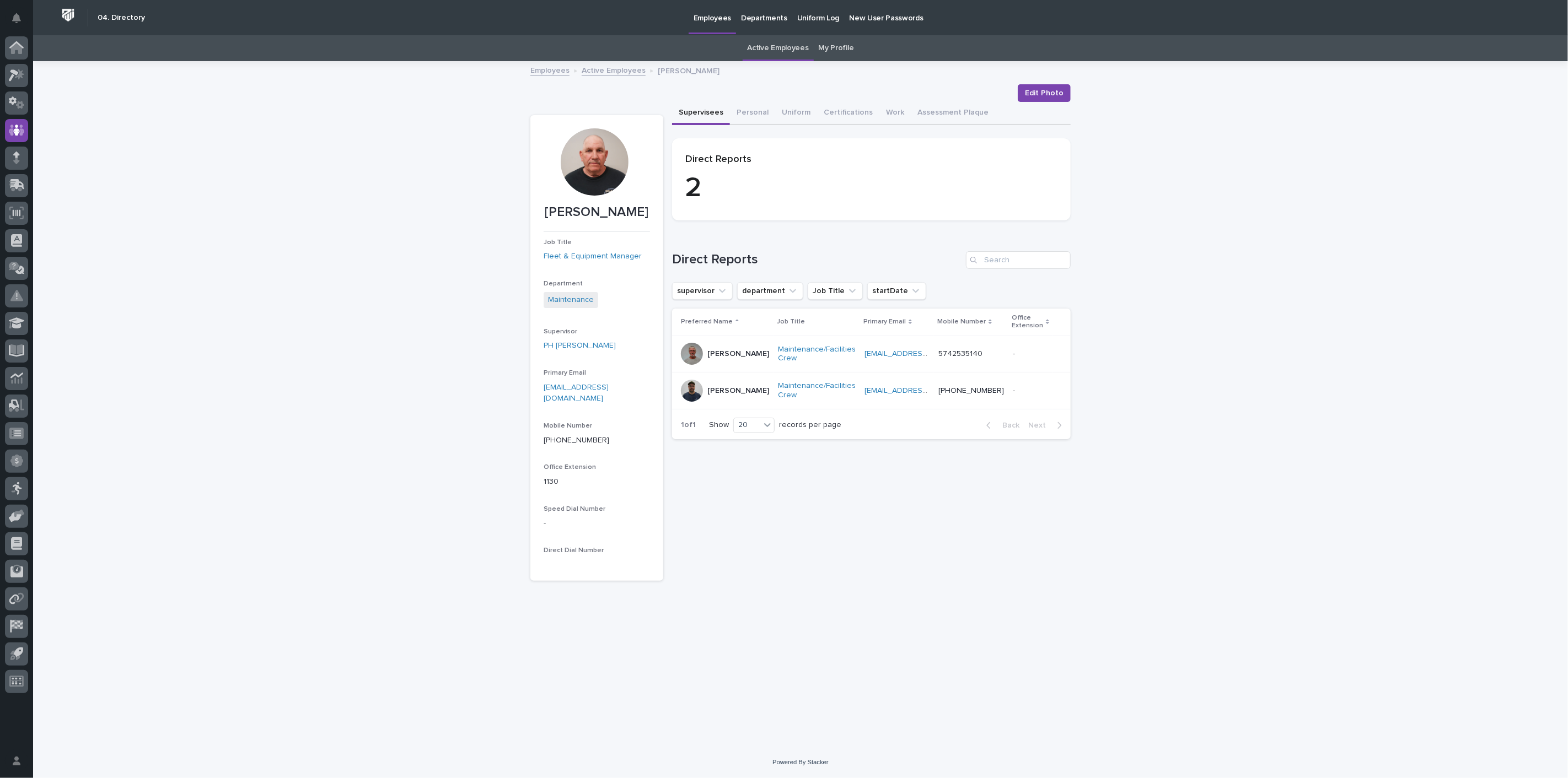
click at [837, 53] on link "My Profile" at bounding box center [836, 48] width 35 height 26
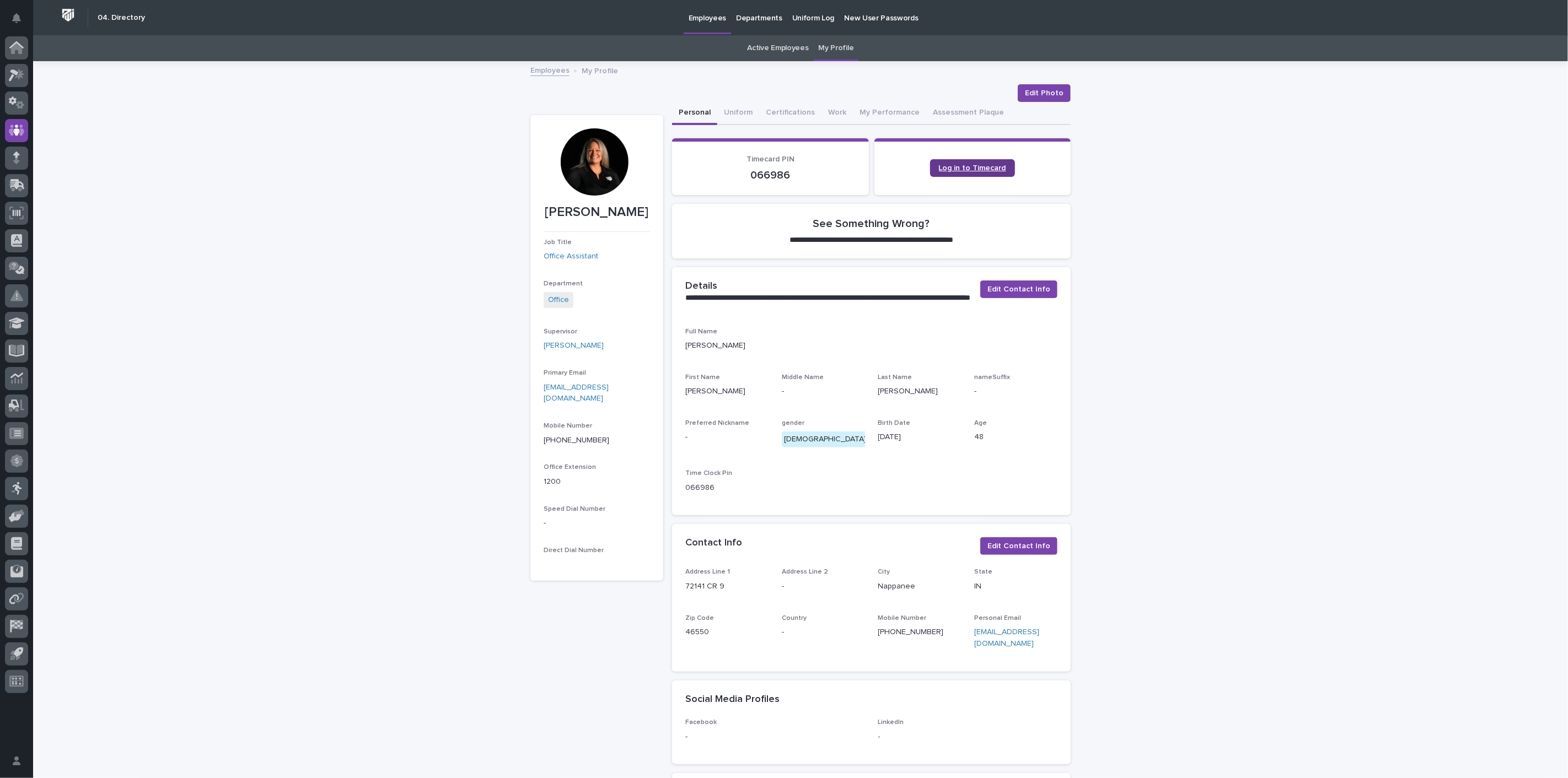
click at [981, 168] on span "Log in to Timecard" at bounding box center [972, 168] width 67 height 8
click at [12, 81] on div at bounding box center [17, 75] width 23 height 23
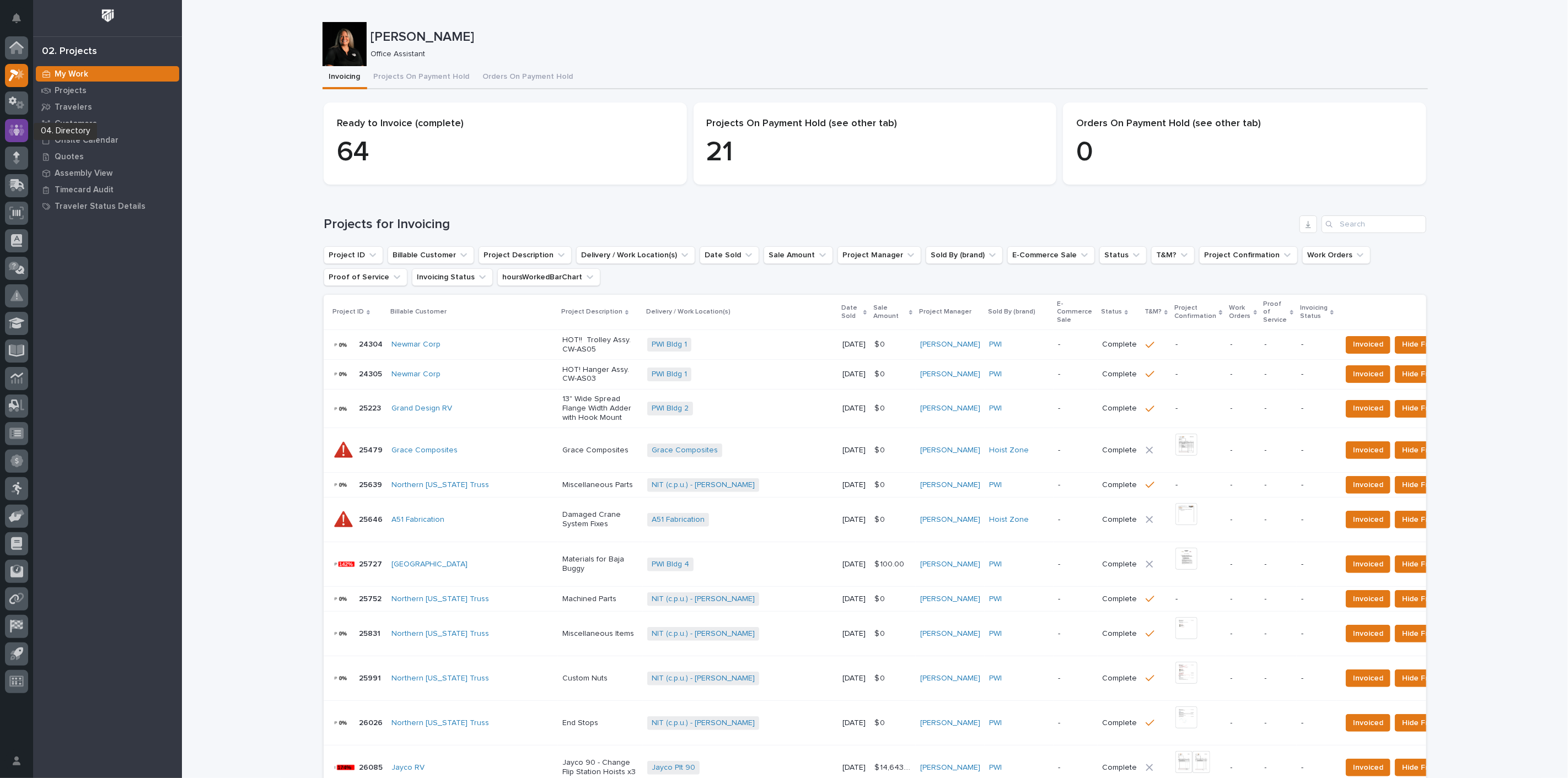
click at [26, 128] on div at bounding box center [17, 131] width 23 height 23
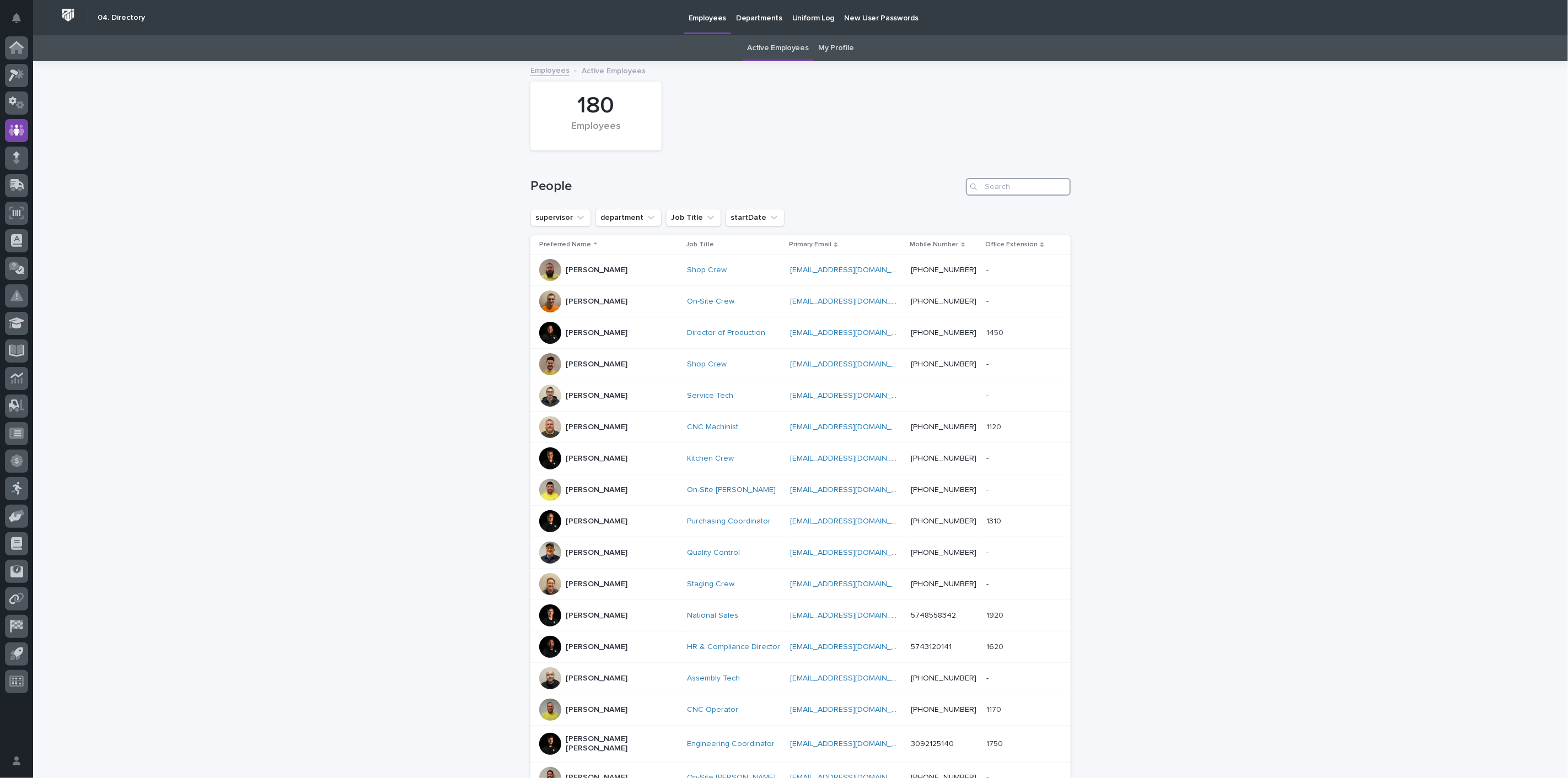
click at [1011, 188] on input "Search" at bounding box center [1018, 187] width 105 height 18
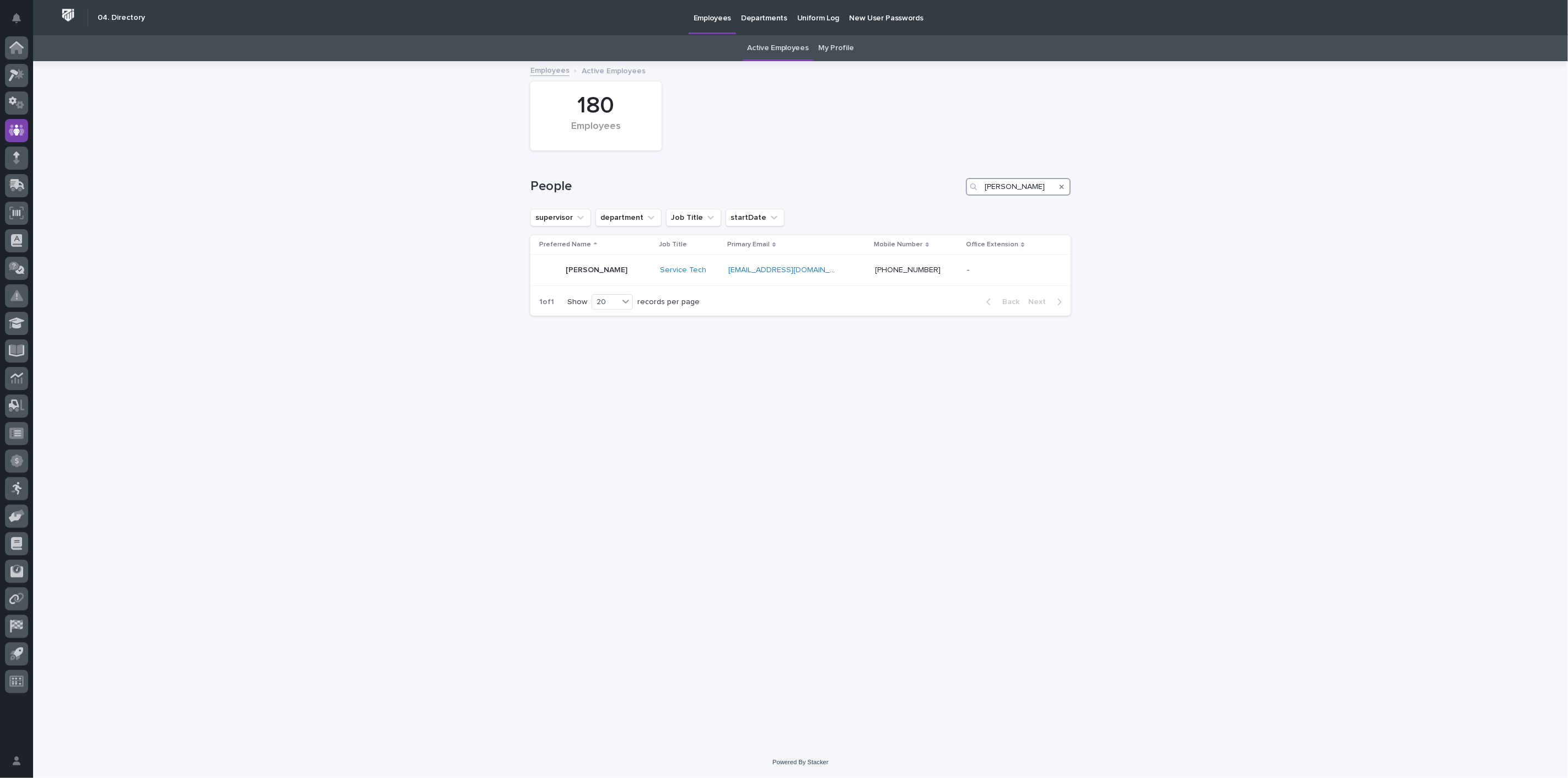
type input "[PERSON_NAME]"
click at [17, 71] on icon at bounding box center [17, 75] width 16 height 12
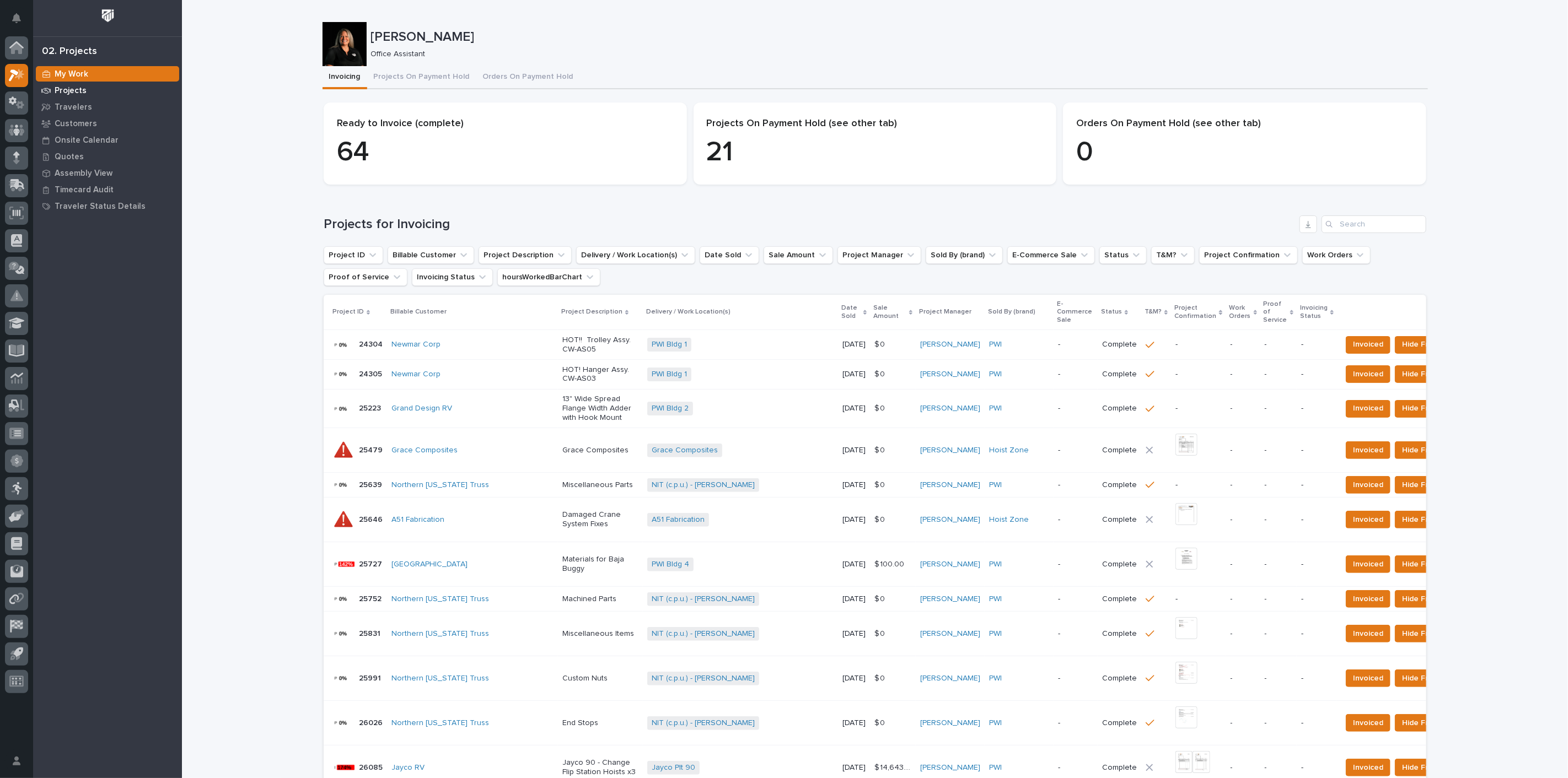
click at [71, 87] on p "Projects" at bounding box center [70, 91] width 32 height 10
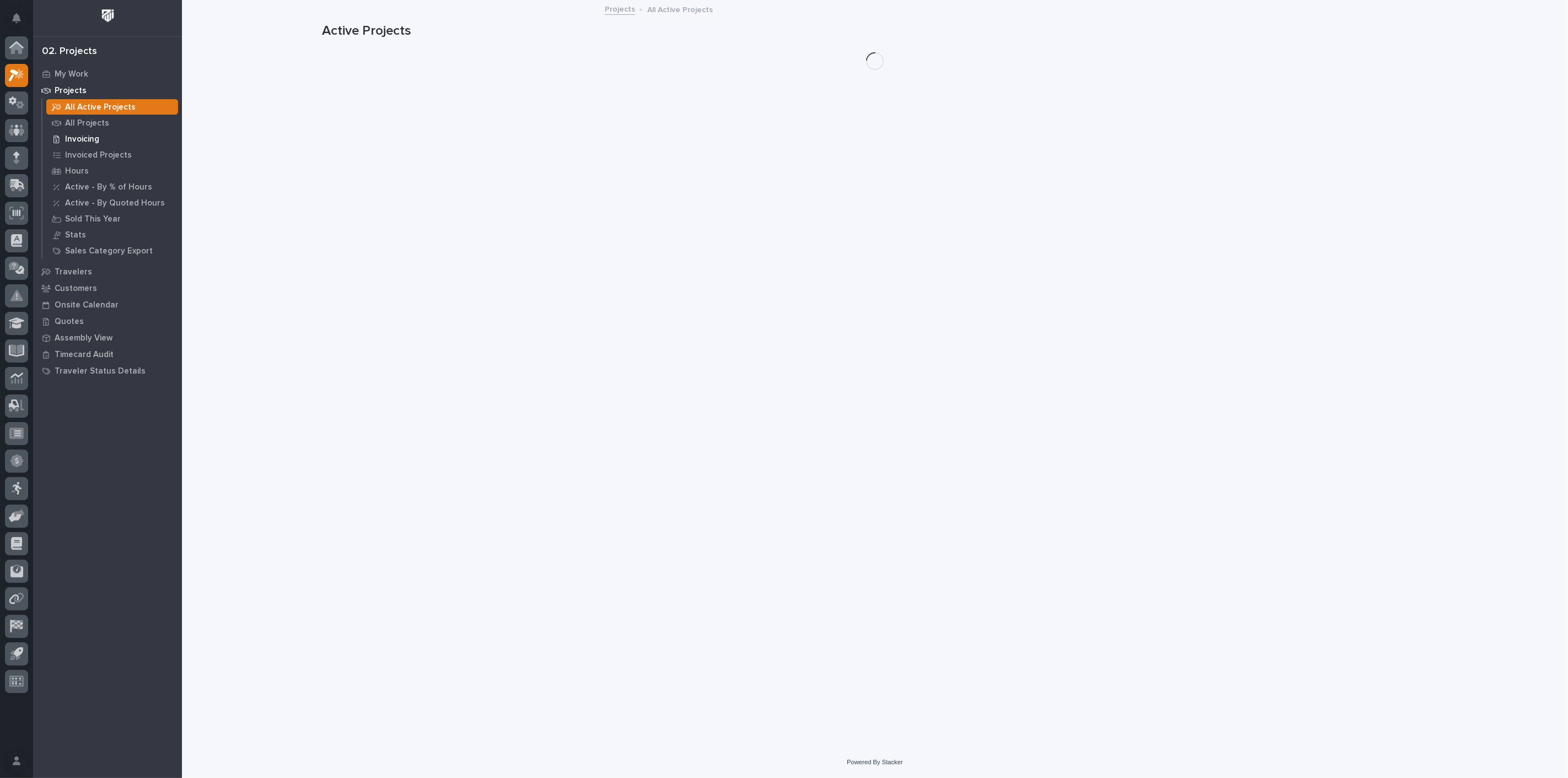
click at [82, 141] on p "Invoicing" at bounding box center [82, 140] width 34 height 10
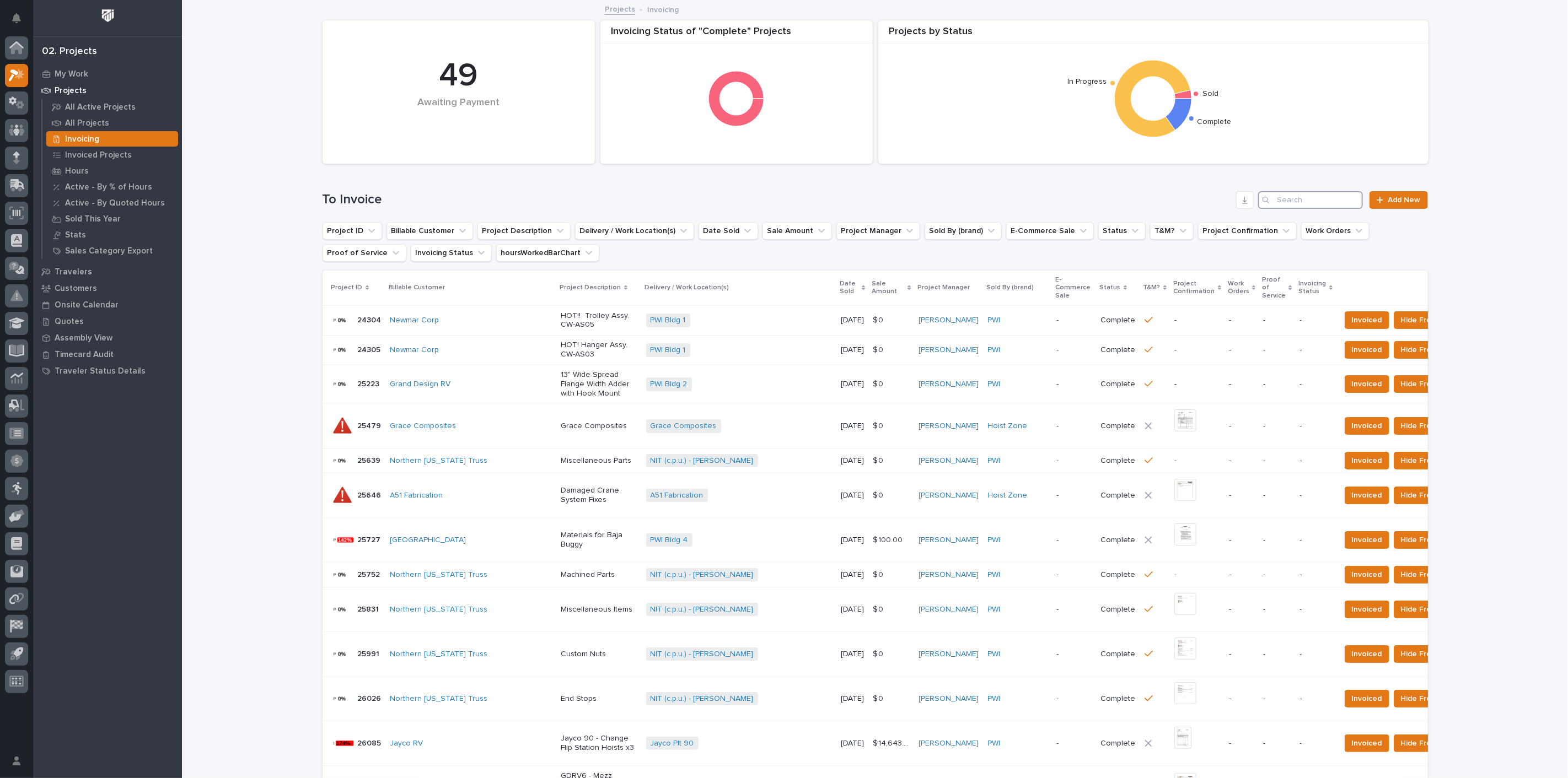
click at [1304, 204] on input "Search" at bounding box center [1310, 200] width 105 height 18
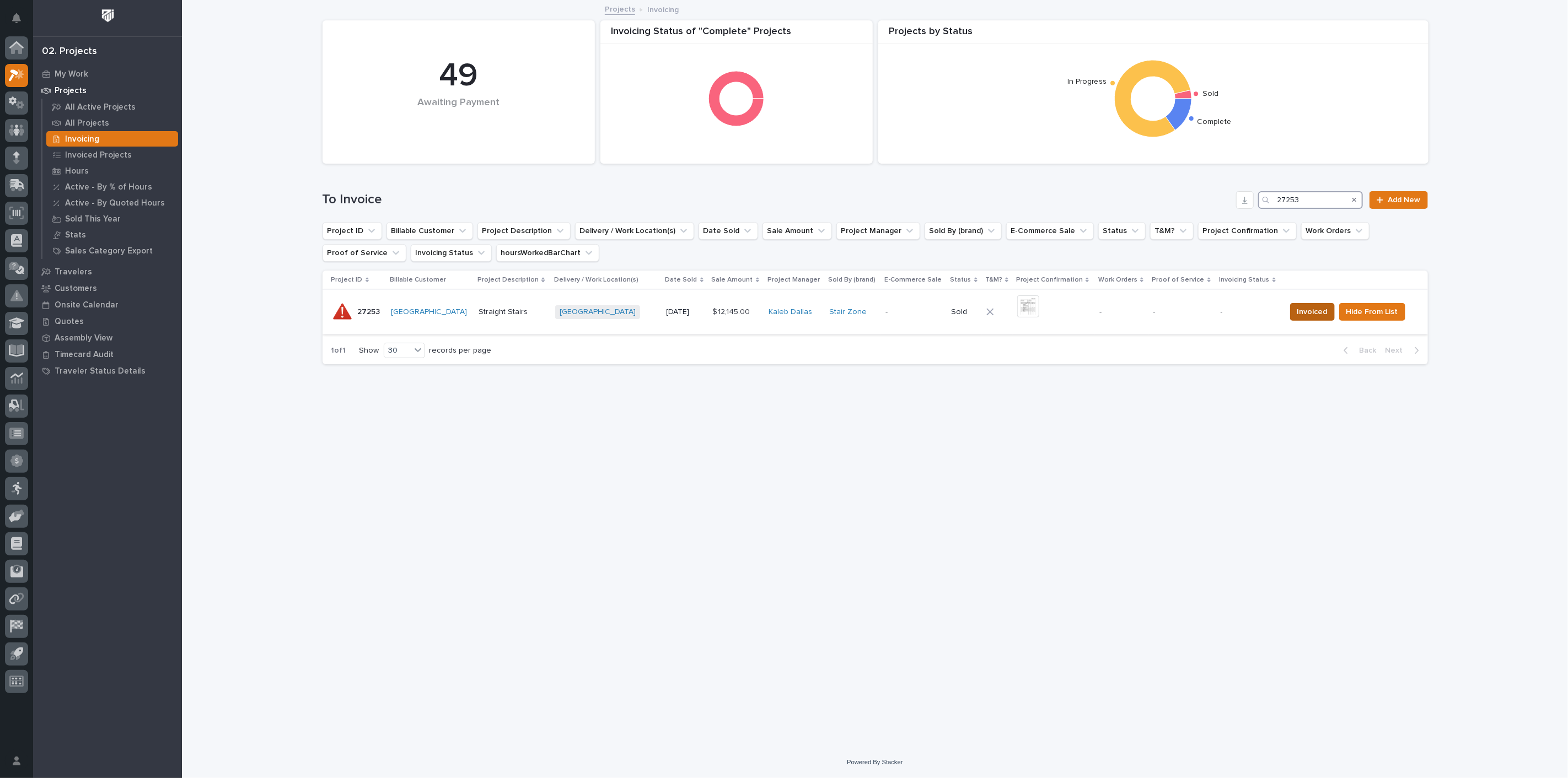
type input "27253"
click at [1302, 319] on span "Invoiced" at bounding box center [1312, 312] width 30 height 13
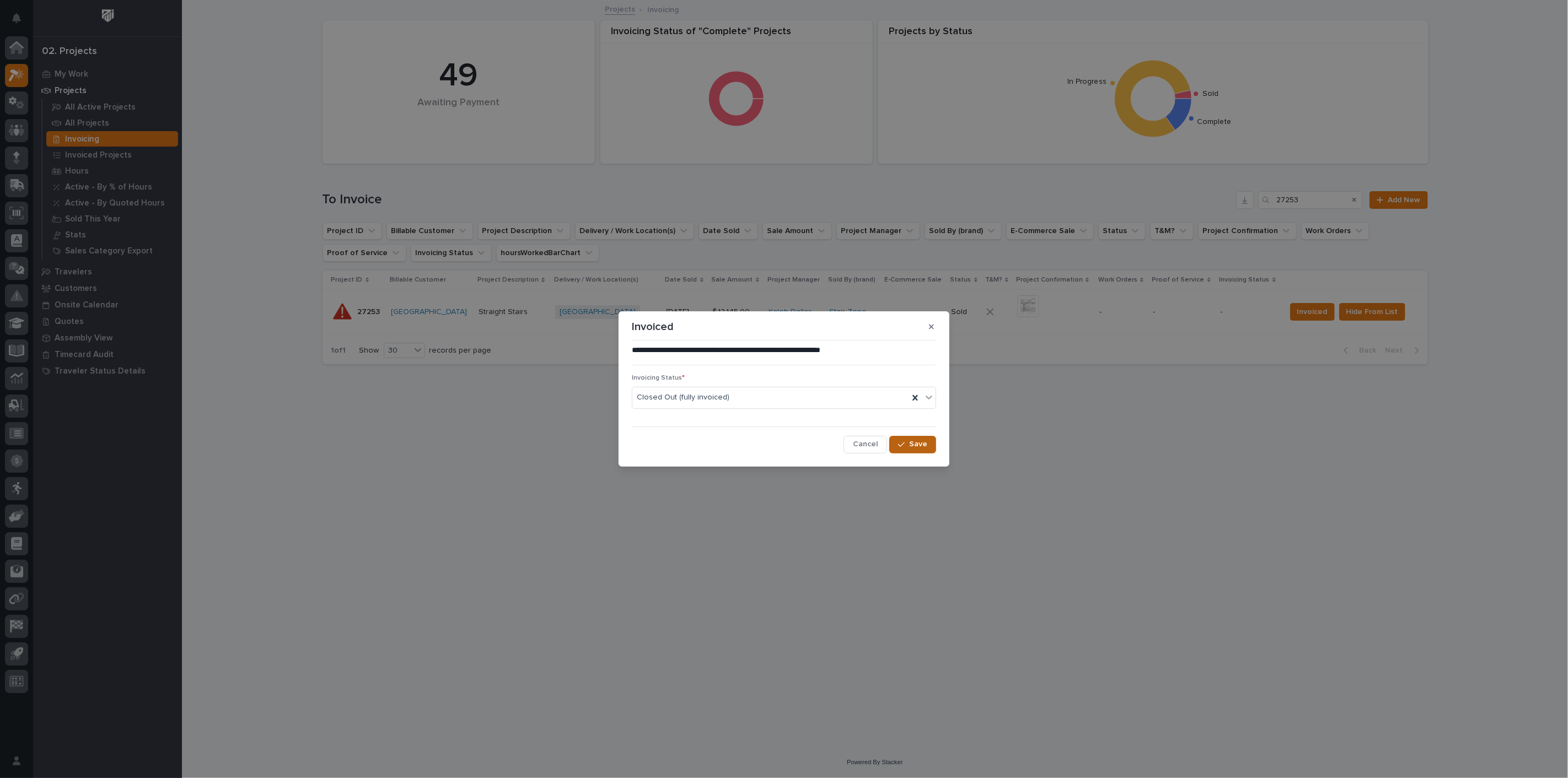
click at [914, 448] on span "Save" at bounding box center [918, 445] width 18 height 10
